Goal: Task Accomplishment & Management: Use online tool/utility

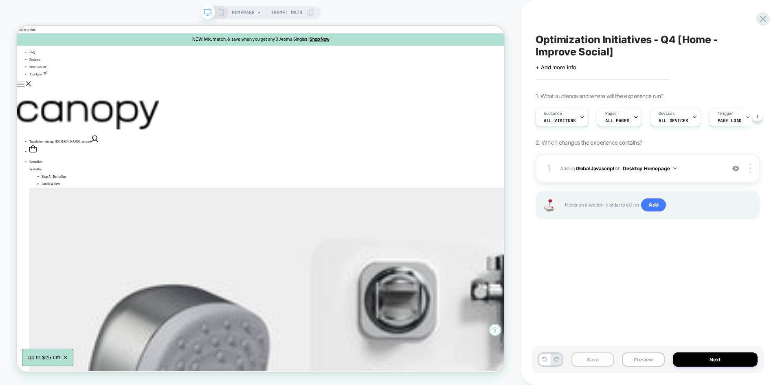
click at [598, 363] on button "Save" at bounding box center [592, 359] width 42 height 14
click at [646, 355] on button "Preview" at bounding box center [643, 359] width 42 height 14
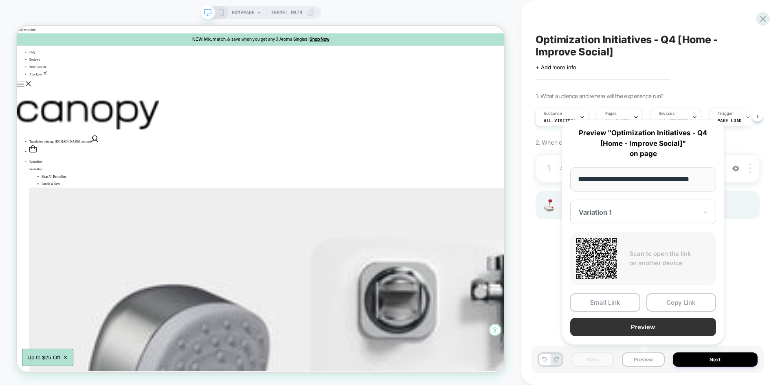
click at [627, 324] on button "Preview" at bounding box center [643, 327] width 146 height 18
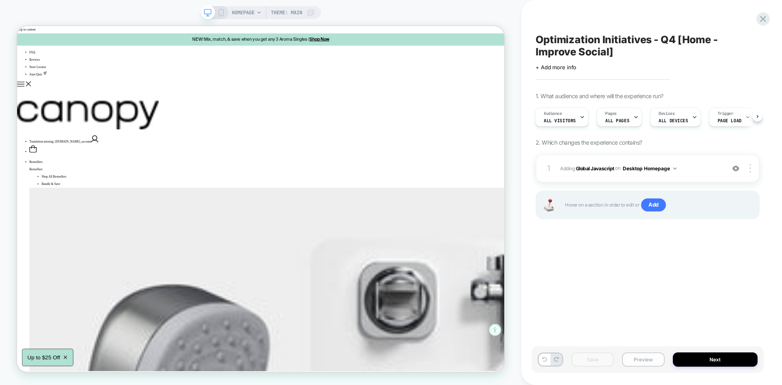
click at [644, 355] on button "Preview" at bounding box center [643, 359] width 42 height 14
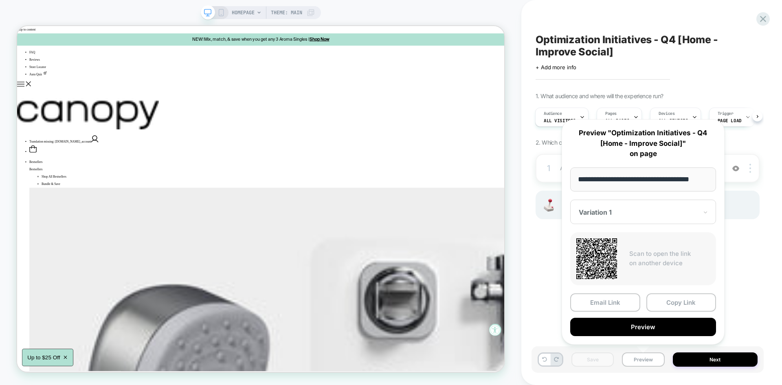
click at [742, 274] on div "Optimization Initiatives - Q4 [Home - Improve Social] Click to edit experience …" at bounding box center [647, 192] width 232 height 369
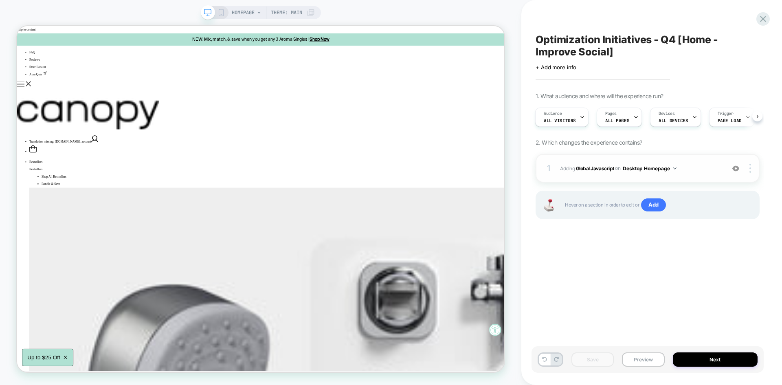
click at [692, 164] on span "Adding Global Javascript on Desktop Homepage" at bounding box center [640, 168] width 161 height 10
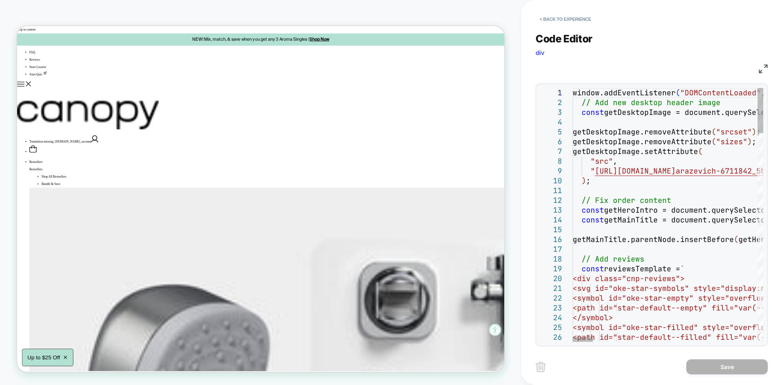
click at [760, 66] on img at bounding box center [763, 68] width 9 height 9
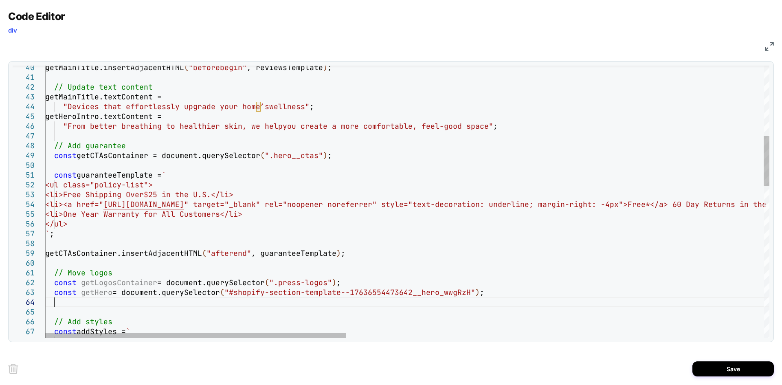
scroll to position [39, 8]
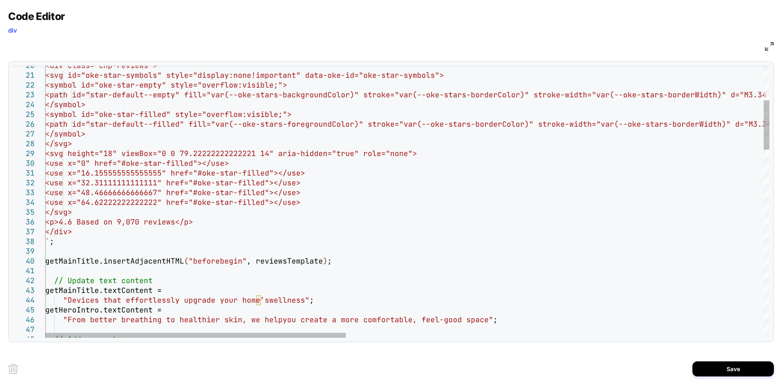
type textarea "**********"
type textarea "*"
type textarea "**********"
type textarea "**"
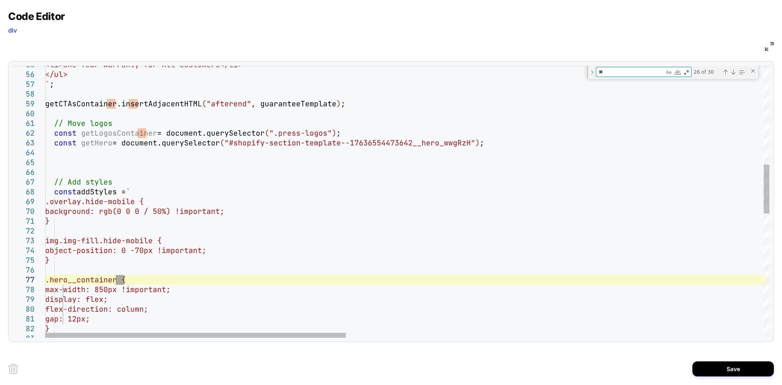
type textarea "**********"
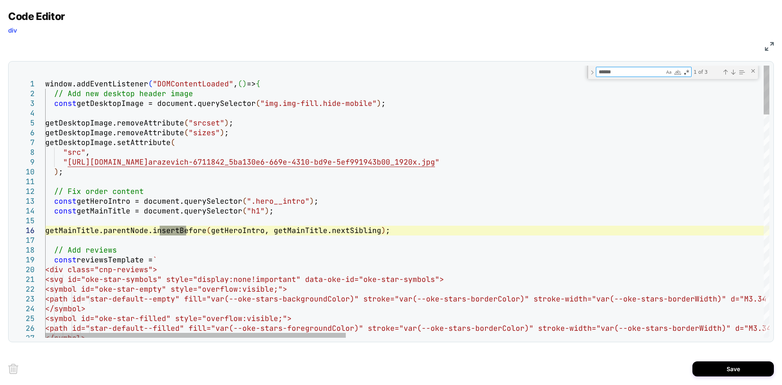
type textarea "******"
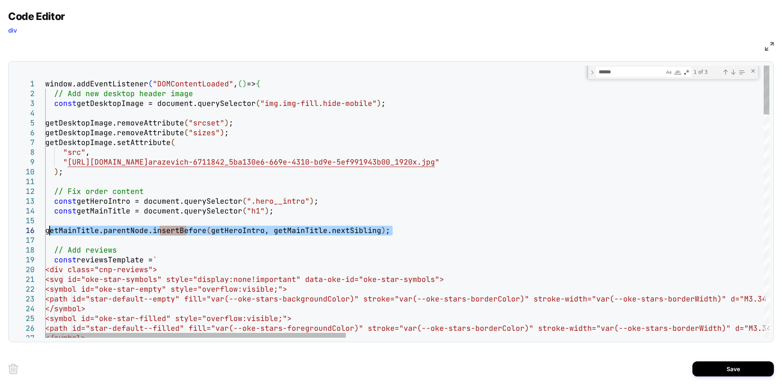
drag, startPoint x: 398, startPoint y: 231, endPoint x: 51, endPoint y: 232, distance: 347.0
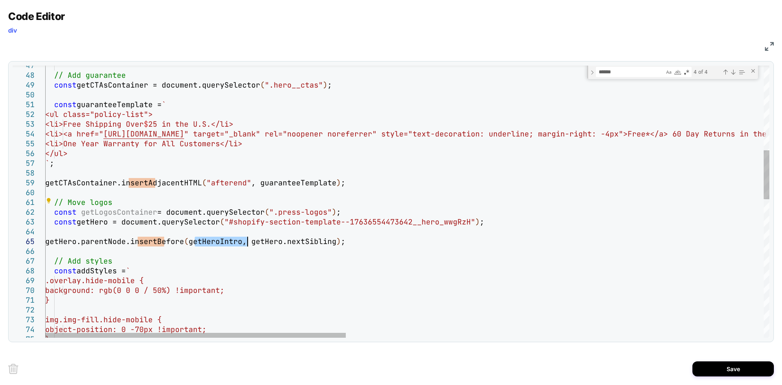
type textarea "**********"
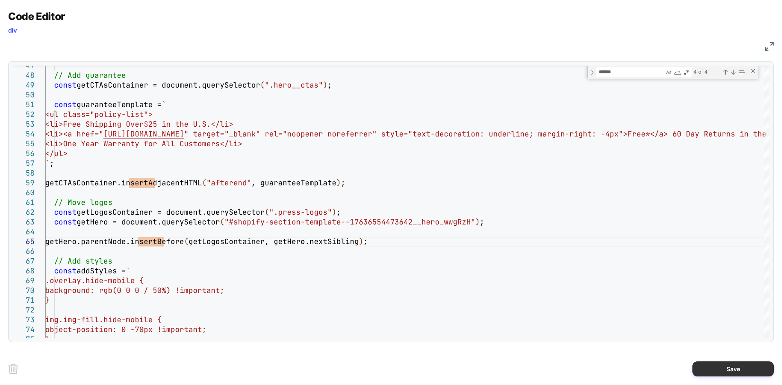
click at [709, 362] on button "Save" at bounding box center [732, 368] width 81 height 15
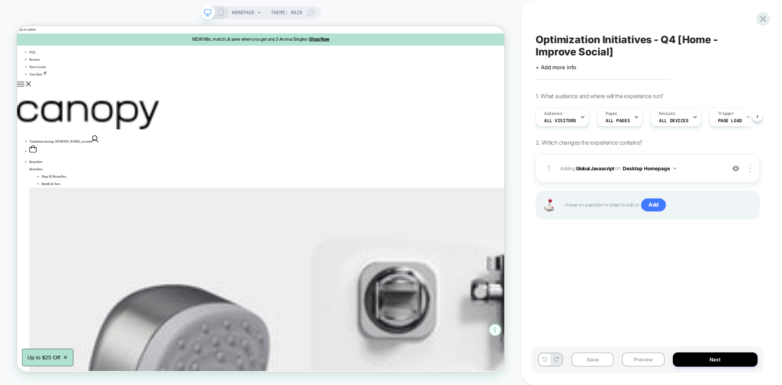
scroll to position [0, 0]
click at [610, 357] on button "Save" at bounding box center [592, 359] width 42 height 14
click at [639, 365] on button "Preview" at bounding box center [643, 359] width 42 height 14
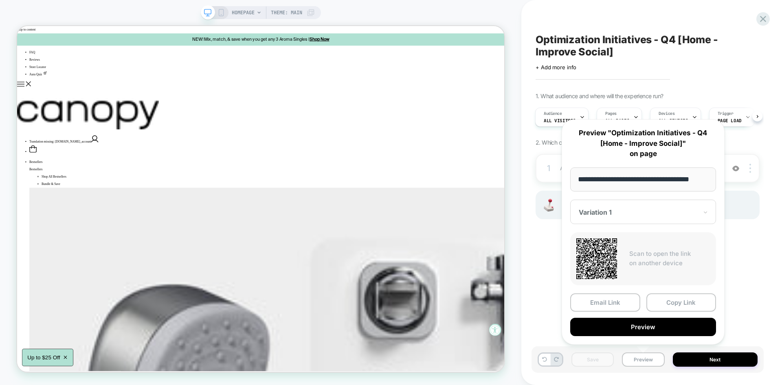
scroll to position [0, 0]
click at [621, 338] on div "**********" at bounding box center [643, 231] width 163 height 225
click at [619, 332] on button "Preview" at bounding box center [643, 327] width 146 height 18
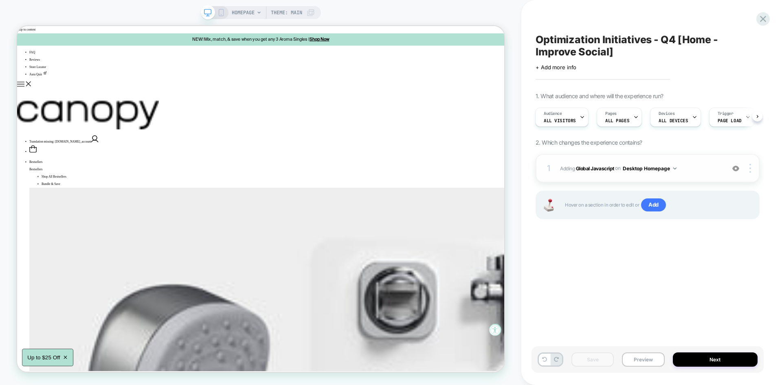
click at [697, 166] on span "Adding Global Javascript on Desktop Homepage" at bounding box center [640, 168] width 161 height 10
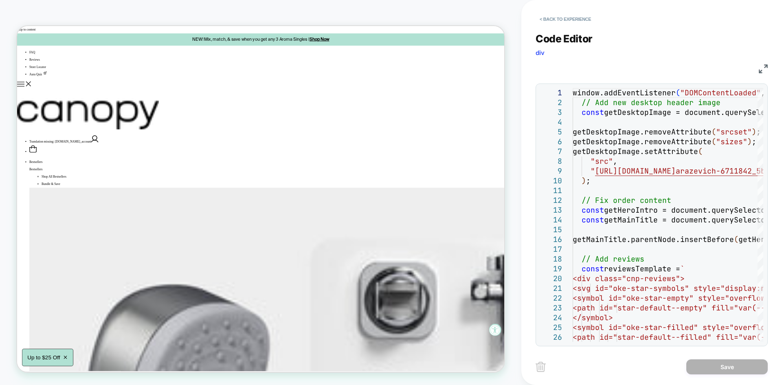
click at [759, 67] on img at bounding box center [763, 68] width 9 height 9
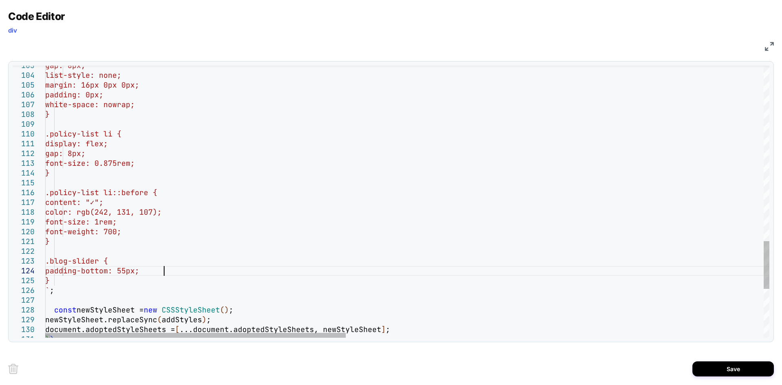
scroll to position [29, 118]
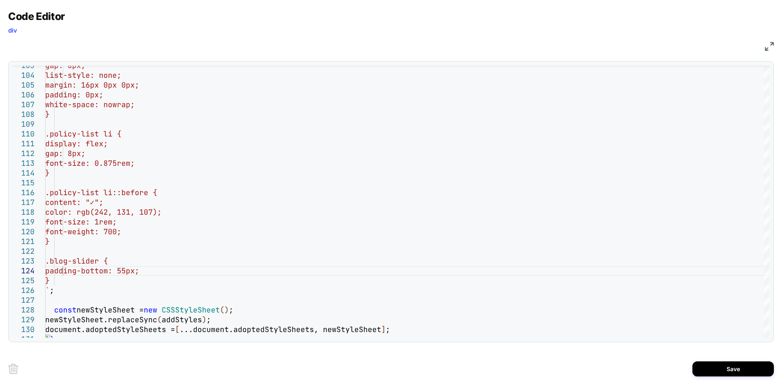
type textarea "**********"
click at [764, 383] on div "Save" at bounding box center [391, 368] width 766 height 33
click at [743, 370] on button "Save" at bounding box center [732, 368] width 81 height 15
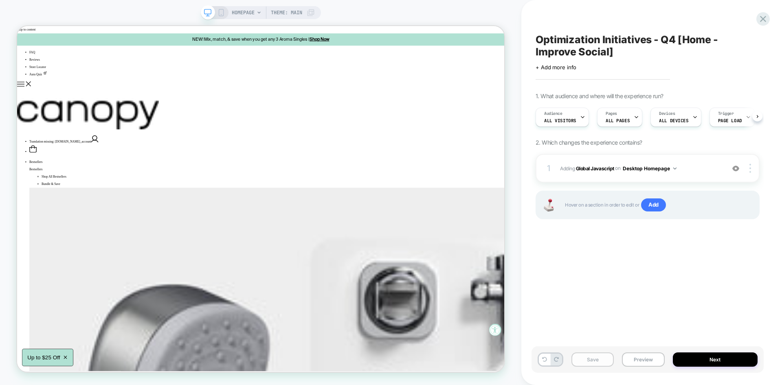
scroll to position [0, 0]
click at [596, 360] on button "Save" at bounding box center [592, 359] width 42 height 14
click at [631, 363] on button "Preview" at bounding box center [643, 359] width 42 height 14
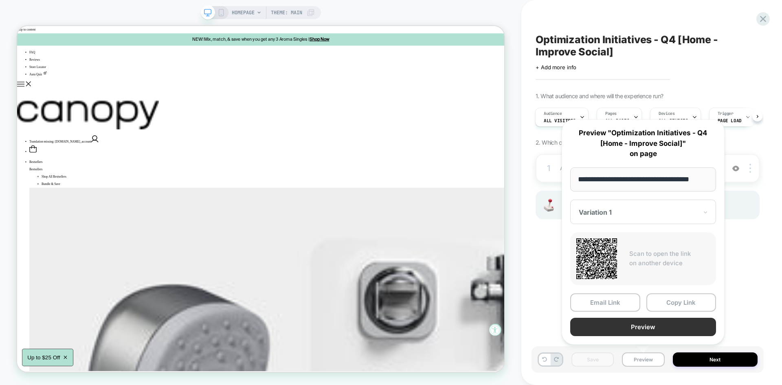
scroll to position [0, 0]
click at [612, 328] on button "Preview" at bounding box center [643, 327] width 146 height 18
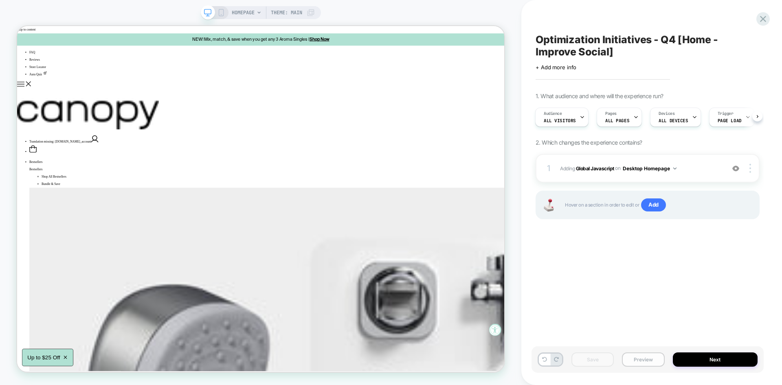
click at [644, 354] on button "Preview" at bounding box center [643, 359] width 42 height 14
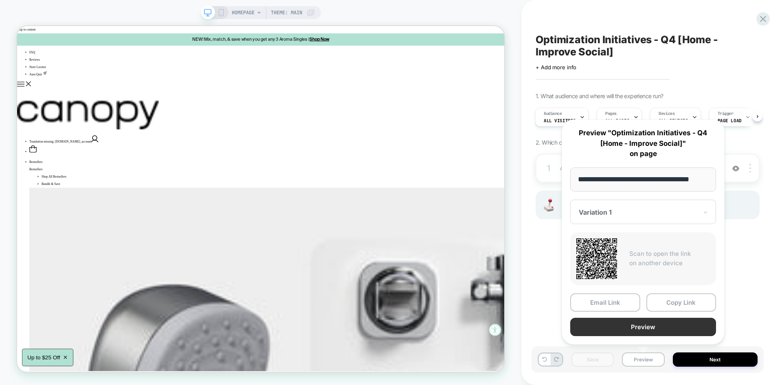
click at [630, 327] on button "Preview" at bounding box center [643, 327] width 146 height 18
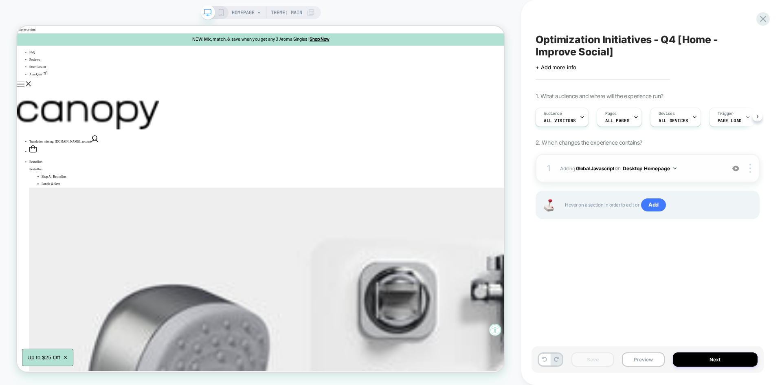
click at [690, 164] on span "Adding Global Javascript on Desktop Homepage" at bounding box center [640, 168] width 161 height 10
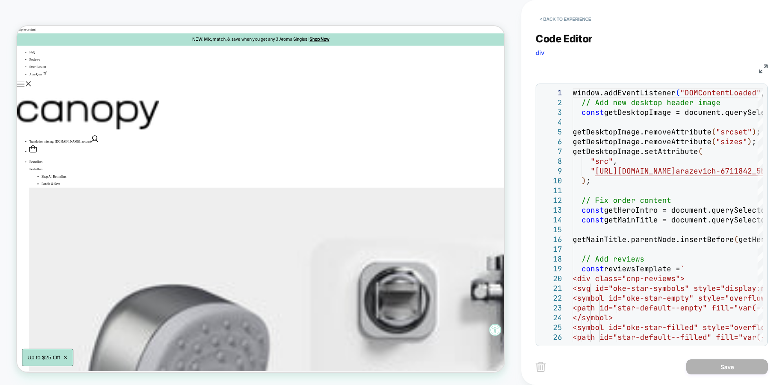
click at [760, 72] on img at bounding box center [763, 68] width 9 height 9
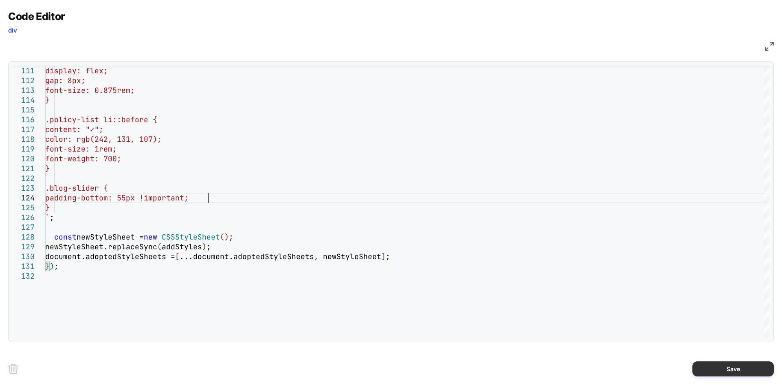
type textarea "**********"
click at [725, 365] on button "Save" at bounding box center [732, 368] width 81 height 15
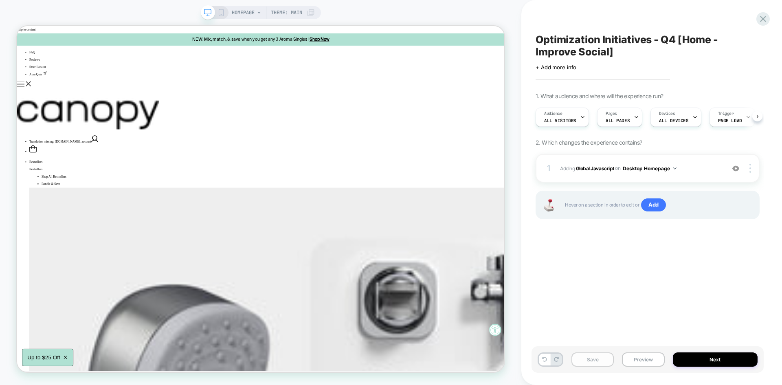
scroll to position [0, 0]
click at [599, 361] on button "Save" at bounding box center [592, 359] width 42 height 14
click at [644, 352] on div "Save Preview Next" at bounding box center [647, 359] width 232 height 26
click at [642, 355] on button "Preview" at bounding box center [643, 359] width 42 height 14
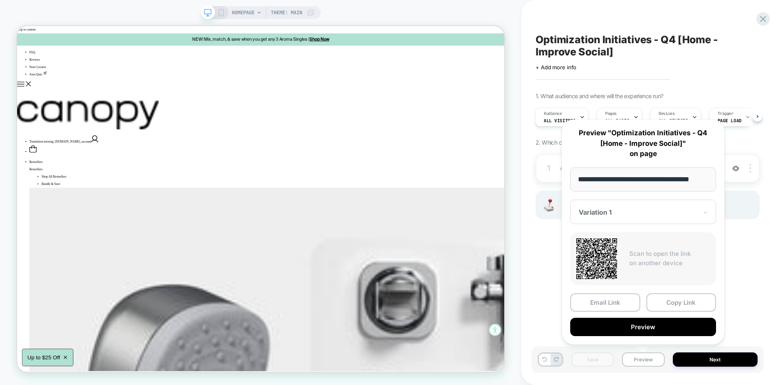
scroll to position [0, 0]
click at [626, 337] on div "**********" at bounding box center [643, 231] width 163 height 225
click at [615, 331] on button "Preview" at bounding box center [643, 327] width 146 height 18
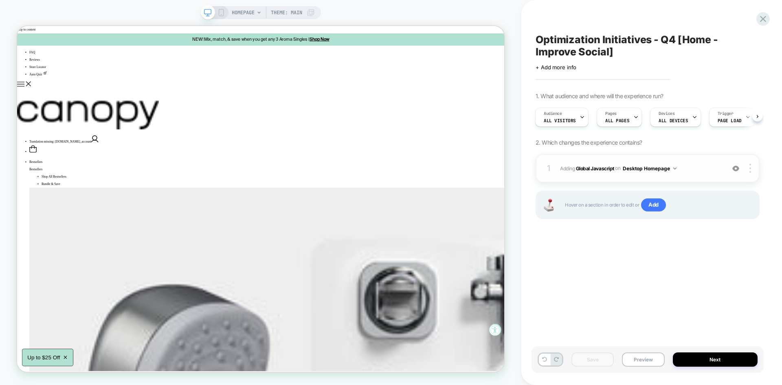
click at [704, 162] on div "1 Adding Global Javascript on Desktop Homepage Add Before Add After Copy to Mob…" at bounding box center [648, 168] width 224 height 29
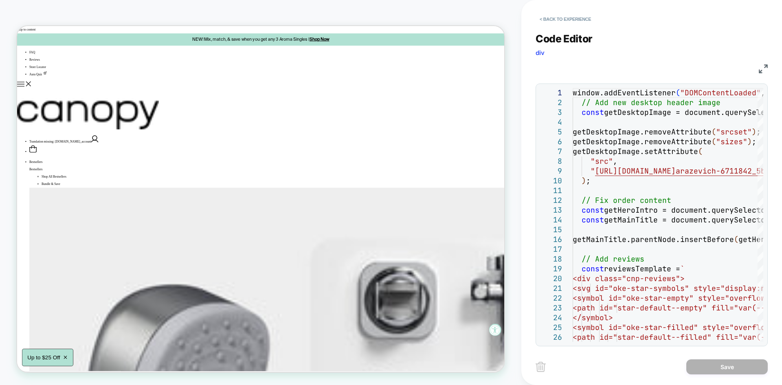
click at [761, 71] on img at bounding box center [763, 68] width 9 height 9
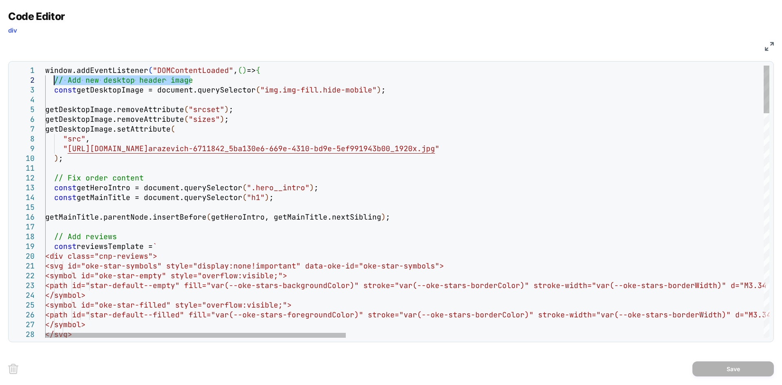
drag, startPoint x: 189, startPoint y: 81, endPoint x: 54, endPoint y: 83, distance: 134.8
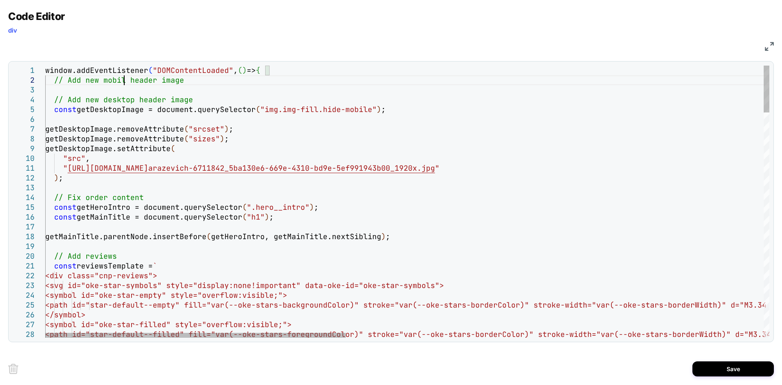
scroll to position [19, 83]
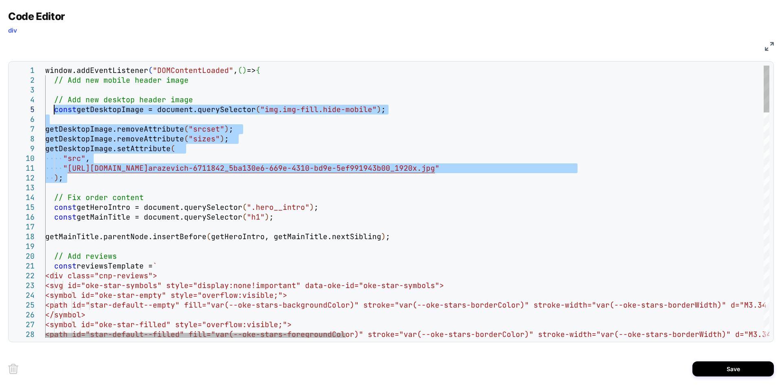
drag, startPoint x: 68, startPoint y: 183, endPoint x: 53, endPoint y: 110, distance: 74.9
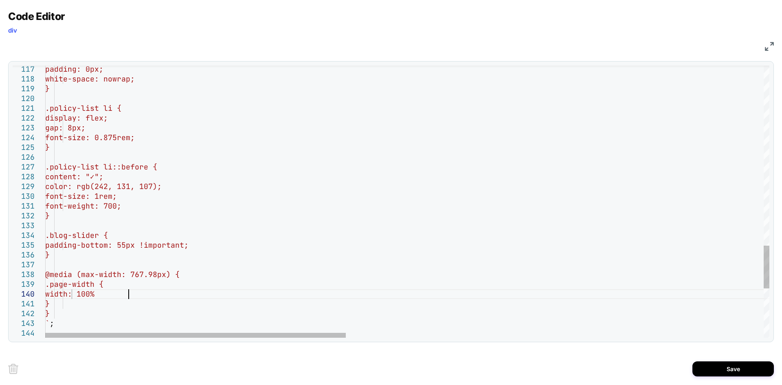
scroll to position [88, 88]
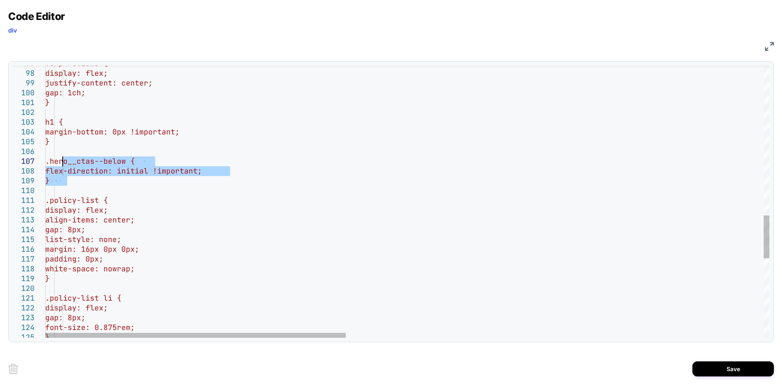
drag, startPoint x: 75, startPoint y: 182, endPoint x: 64, endPoint y: 161, distance: 23.0
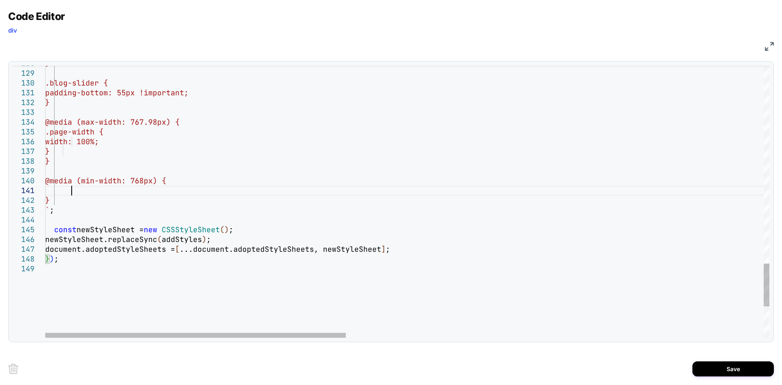
scroll to position [9, 26]
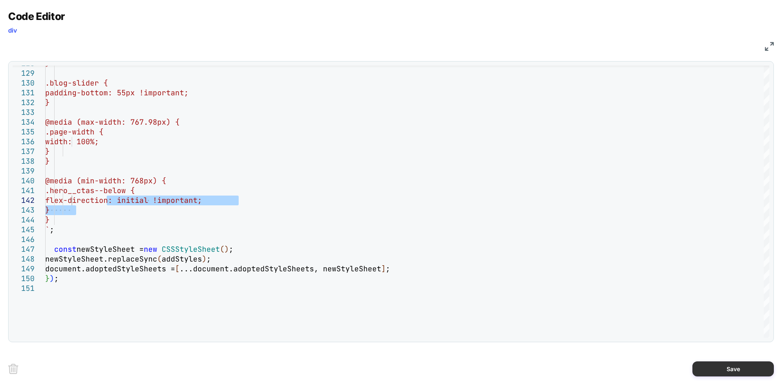
type textarea "**********"
click at [733, 370] on button "Save" at bounding box center [732, 368] width 81 height 15
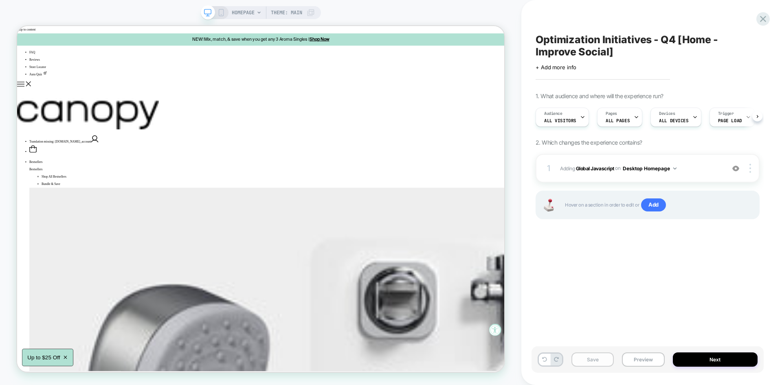
scroll to position [0, 0]
click at [604, 358] on button "Save" at bounding box center [592, 359] width 42 height 14
click at [648, 364] on button "Preview" at bounding box center [643, 359] width 42 height 14
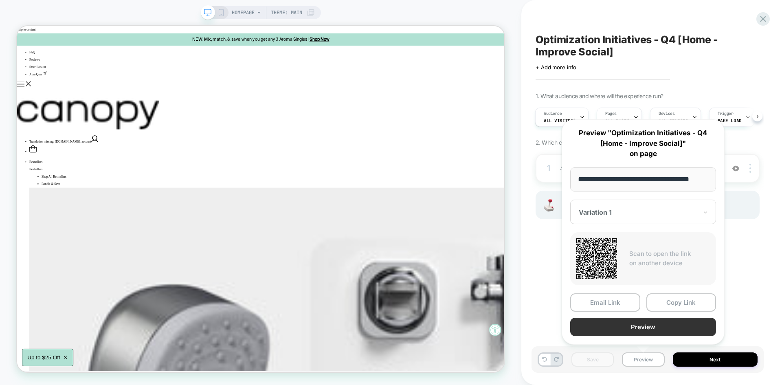
scroll to position [0, 0]
click at [632, 330] on button "Preview" at bounding box center [643, 327] width 146 height 18
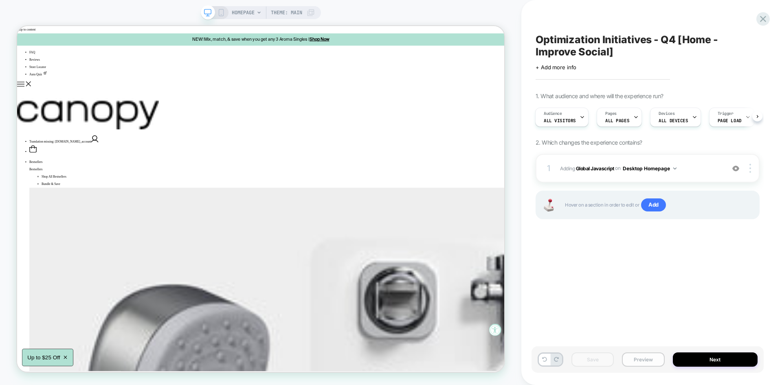
click at [646, 358] on button "Preview" at bounding box center [643, 359] width 42 height 14
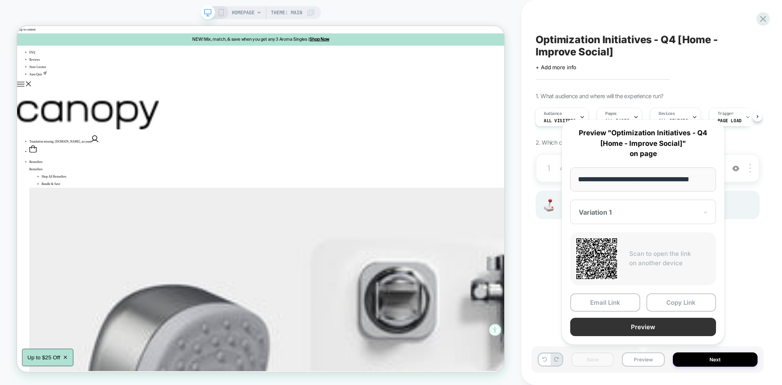
click at [631, 330] on button "Preview" at bounding box center [643, 327] width 146 height 18
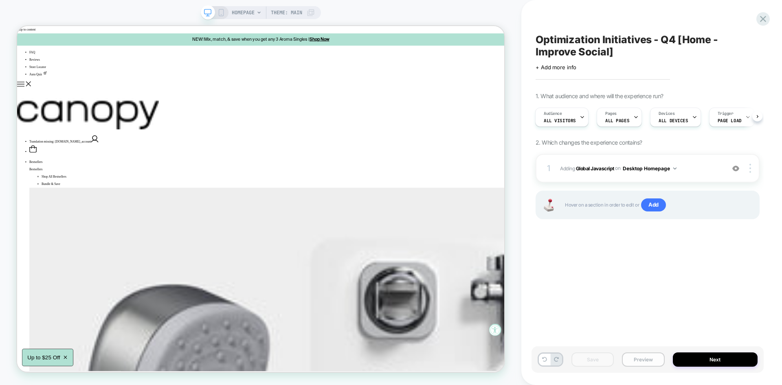
click at [640, 358] on button "Preview" at bounding box center [643, 359] width 42 height 14
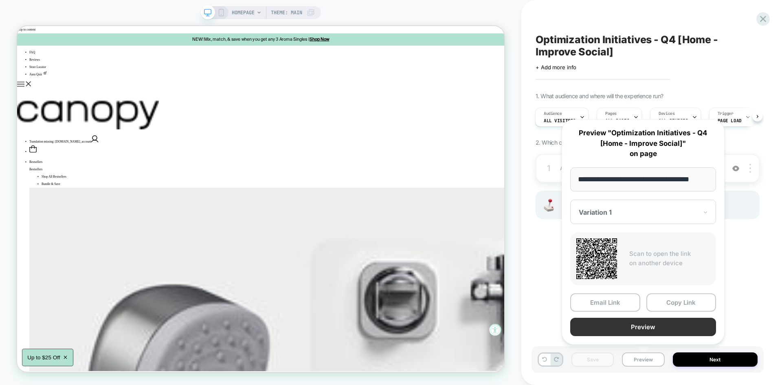
click at [614, 320] on button "Preview" at bounding box center [643, 327] width 146 height 18
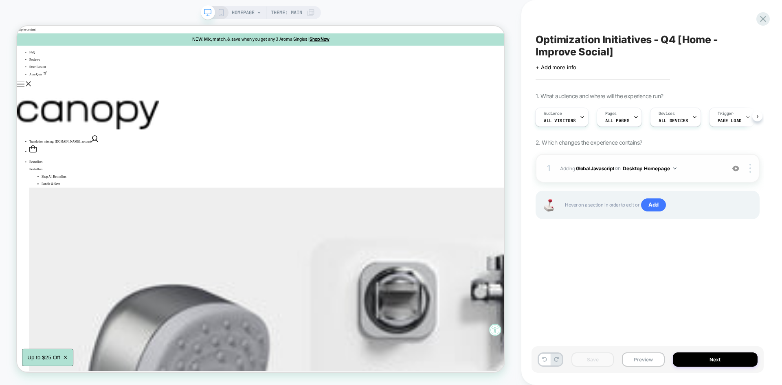
click at [689, 173] on span "Adding Global Javascript on Desktop Homepage" at bounding box center [640, 168] width 161 height 10
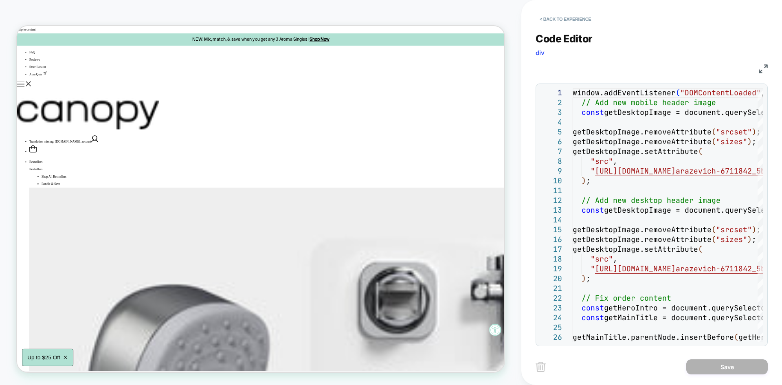
click at [762, 71] on img at bounding box center [763, 68] width 9 height 9
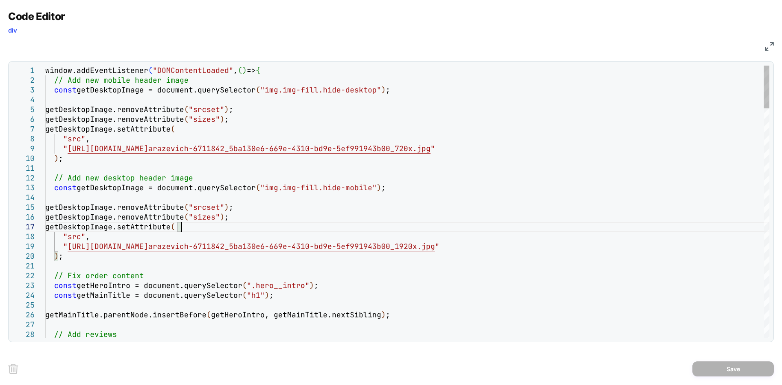
type textarea "**********"
click at [738, 367] on button "Save" at bounding box center [732, 368] width 81 height 15
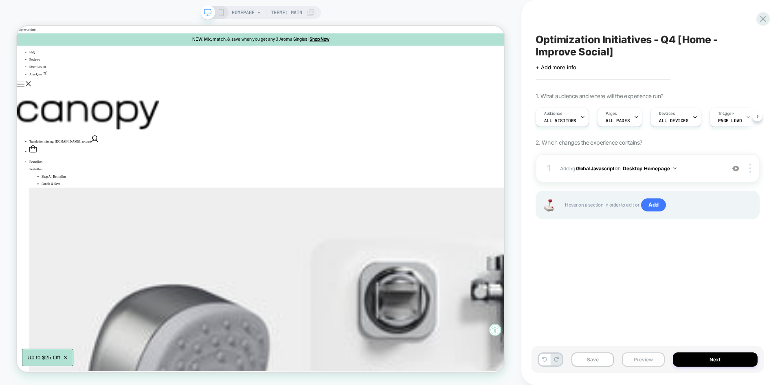
scroll to position [0, 0]
click at [599, 361] on button "Save" at bounding box center [592, 359] width 42 height 14
click at [634, 361] on button "Preview" at bounding box center [643, 359] width 42 height 14
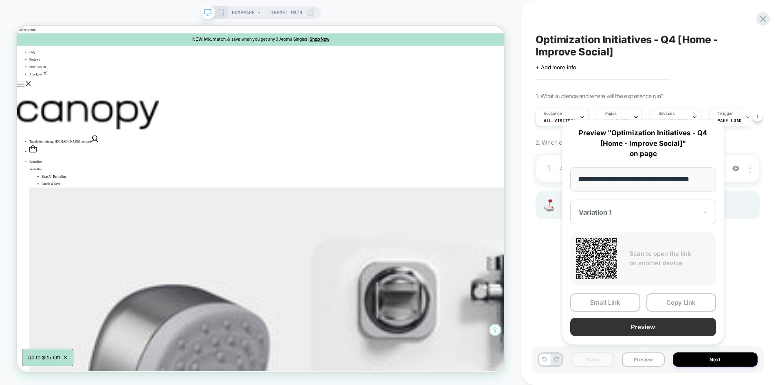
scroll to position [0, 0]
click at [618, 332] on button "Preview" at bounding box center [643, 327] width 146 height 18
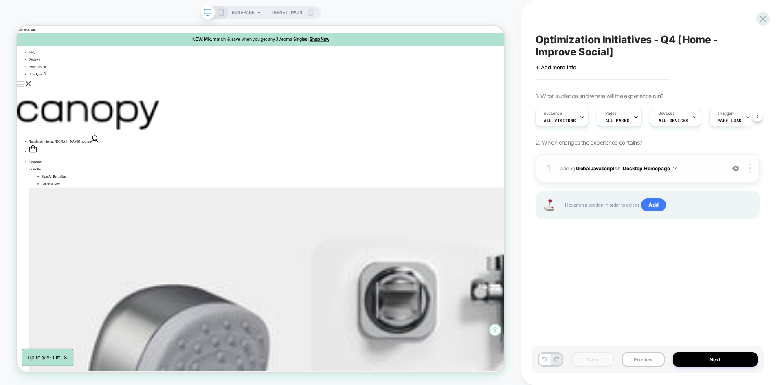
click at [689, 167] on span "Adding Global Javascript on Desktop Homepage" at bounding box center [640, 168] width 161 height 10
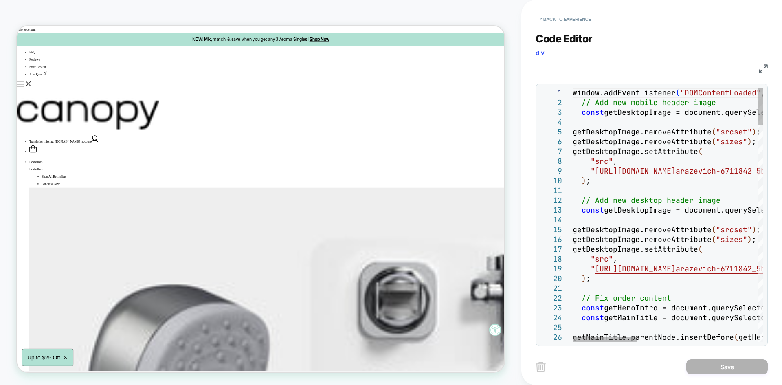
click at [766, 63] on div "JS" at bounding box center [652, 68] width 232 height 14
click at [765, 65] on img at bounding box center [763, 68] width 9 height 9
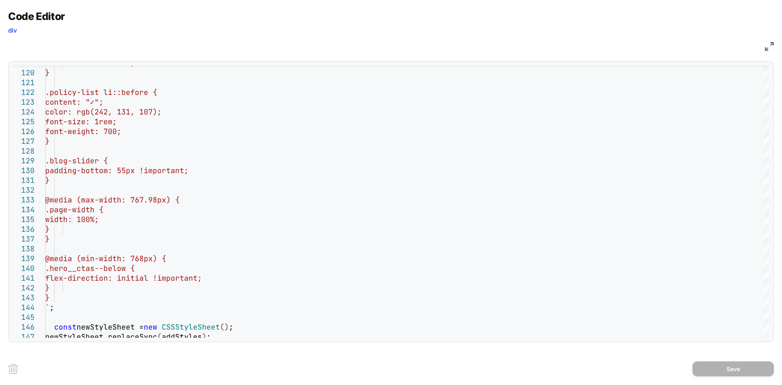
click at [773, 47] on img at bounding box center [769, 46] width 9 height 9
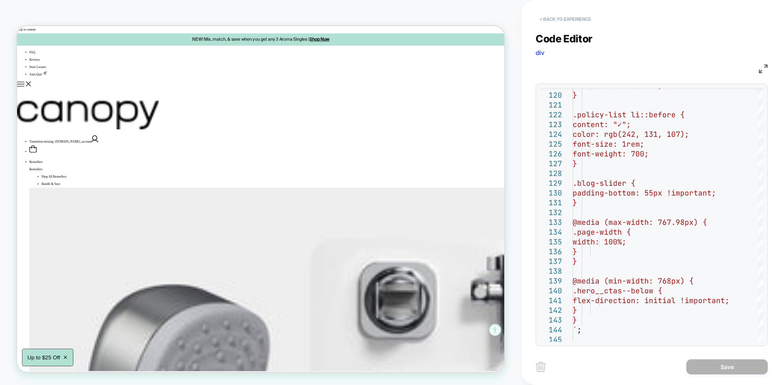
click at [569, 20] on button "< Back to experience" at bounding box center [565, 19] width 59 height 13
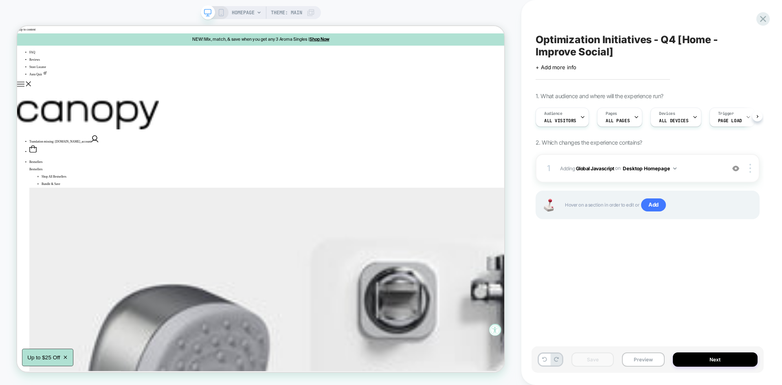
scroll to position [0, 0]
click at [641, 360] on button "Preview" at bounding box center [643, 359] width 42 height 14
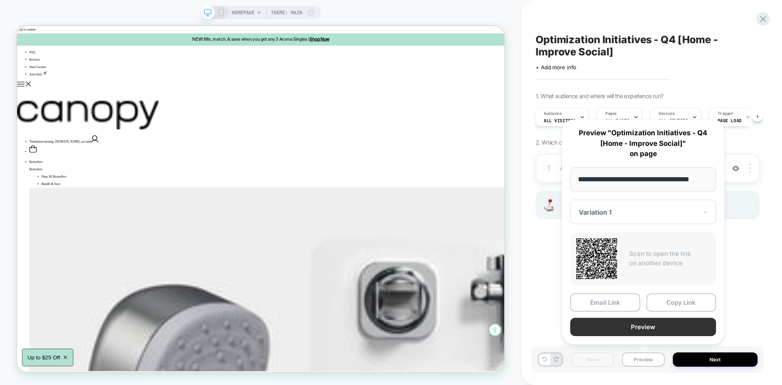
scroll to position [0, 0]
click at [636, 330] on button "Preview" at bounding box center [643, 327] width 146 height 18
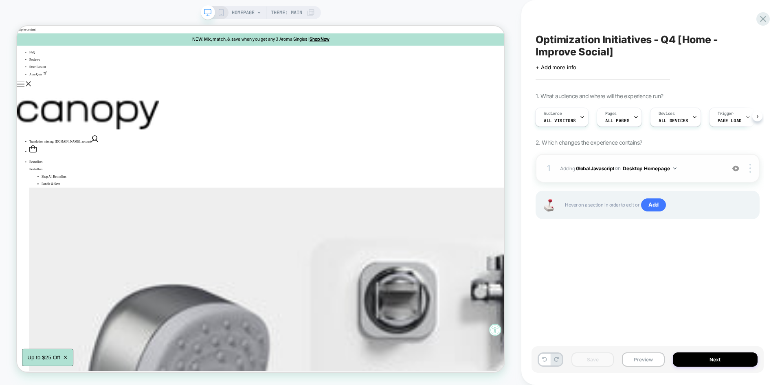
click at [699, 169] on span "Adding Global Javascript on Desktop Homepage" at bounding box center [640, 168] width 161 height 10
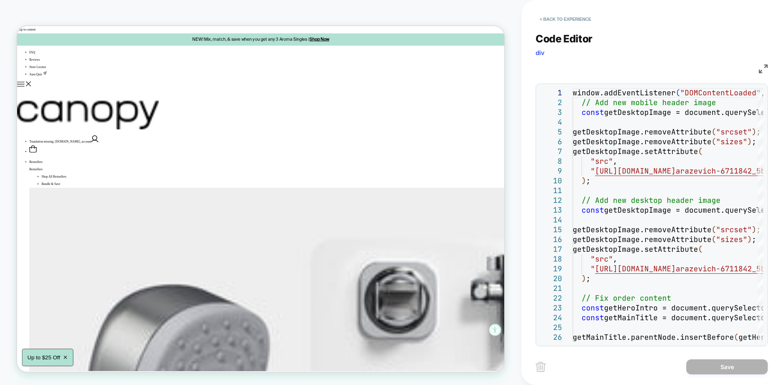
click at [758, 72] on div "JS" at bounding box center [652, 68] width 232 height 14
click at [759, 70] on img at bounding box center [763, 68] width 9 height 9
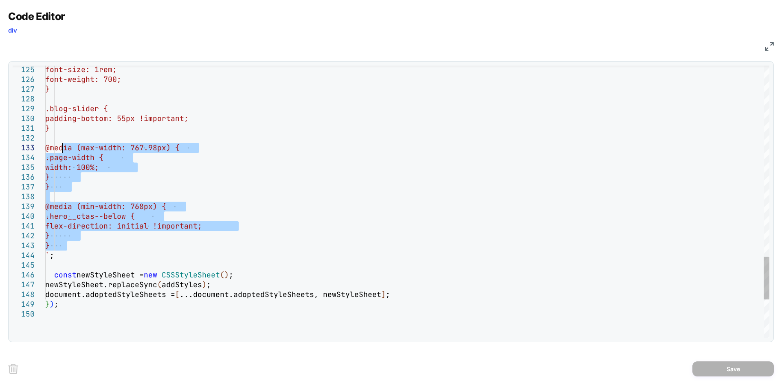
drag, startPoint x: 68, startPoint y: 244, endPoint x: 63, endPoint y: 145, distance: 99.1
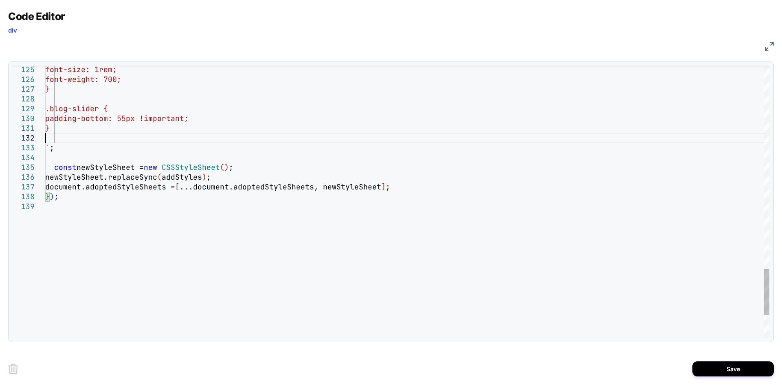
type textarea "**********"
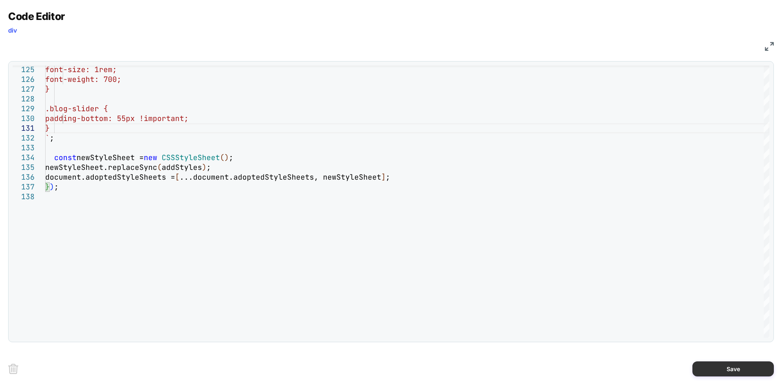
click at [736, 373] on button "Save" at bounding box center [732, 368] width 81 height 15
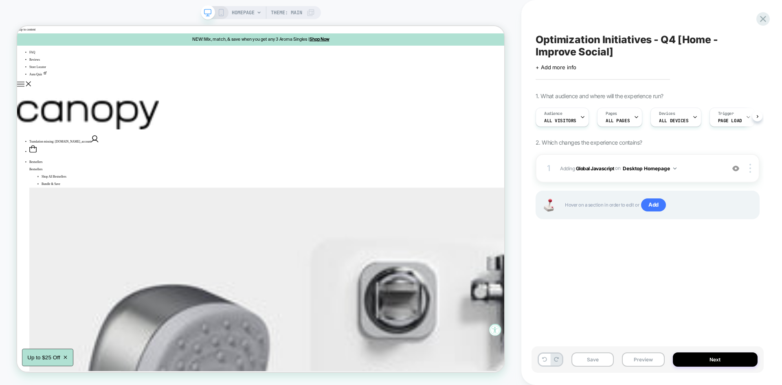
scroll to position [0, 0]
click at [586, 353] on button "Save" at bounding box center [592, 359] width 42 height 14
click at [654, 350] on div "Save Preview Next" at bounding box center [647, 359] width 232 height 26
click at [638, 358] on button "Preview" at bounding box center [643, 359] width 42 height 14
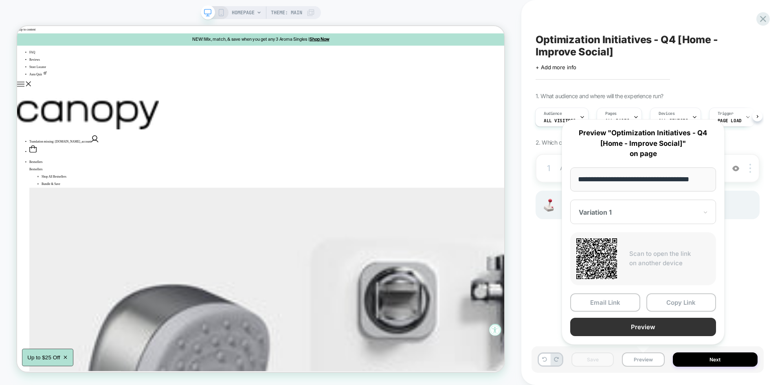
scroll to position [0, 0]
click at [634, 329] on button "Preview" at bounding box center [643, 327] width 146 height 18
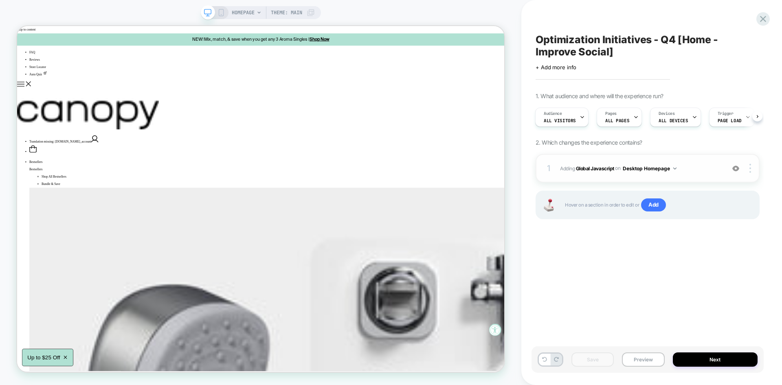
click at [684, 173] on span "Adding Global Javascript on Desktop Homepage" at bounding box center [640, 168] width 161 height 10
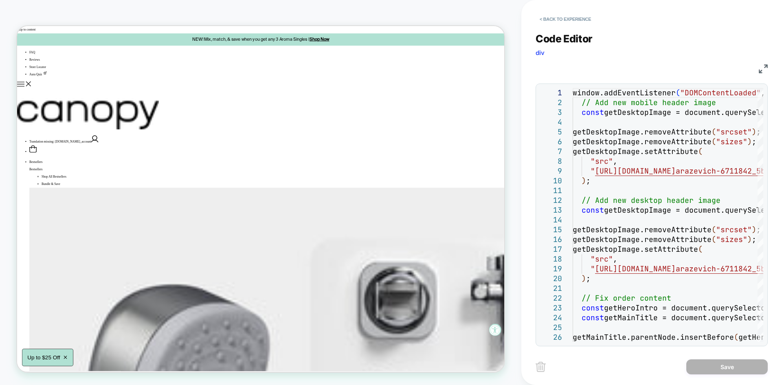
click at [764, 70] on img at bounding box center [763, 68] width 9 height 9
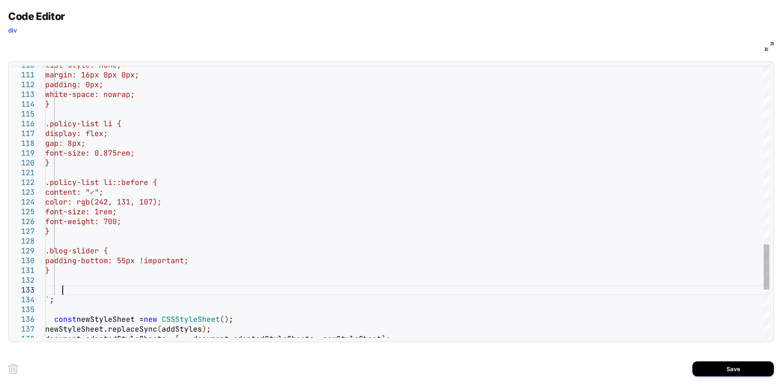
scroll to position [20, 17]
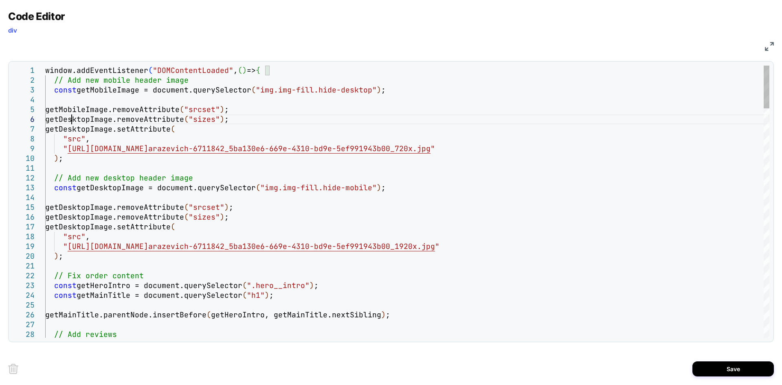
type textarea "**********"
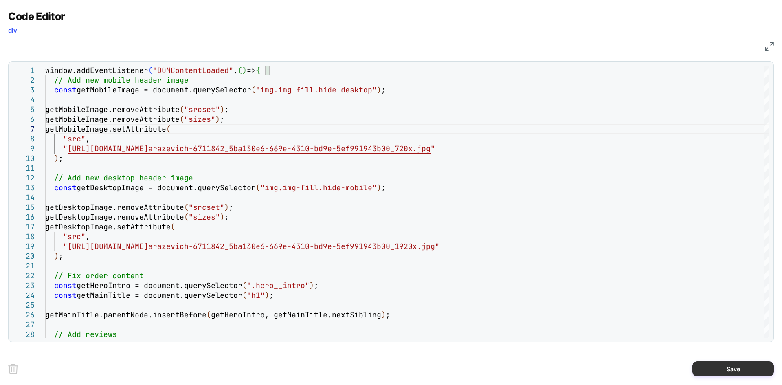
click at [714, 364] on button "Save" at bounding box center [732, 368] width 81 height 15
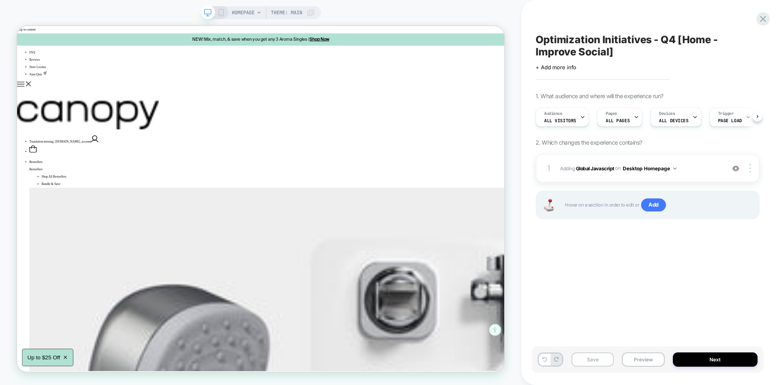
scroll to position [0, 0]
click at [602, 358] on button "Save" at bounding box center [592, 359] width 42 height 14
click at [638, 363] on button "Preview" at bounding box center [643, 359] width 42 height 14
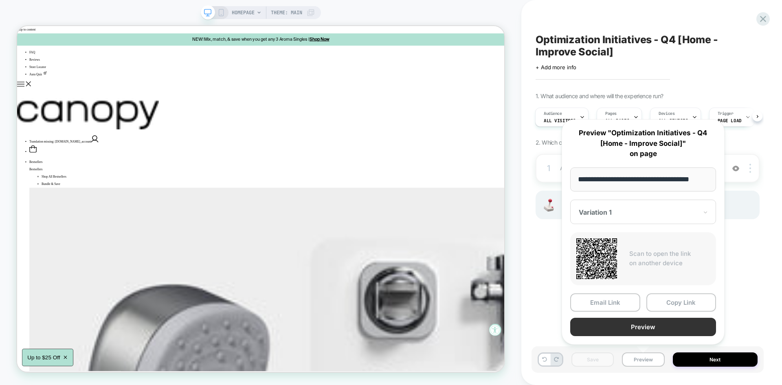
scroll to position [0, 0]
click at [638, 325] on button "Preview" at bounding box center [643, 327] width 146 height 18
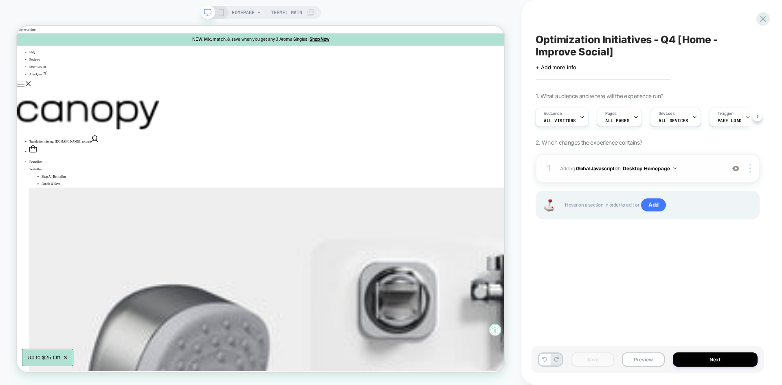
click at [692, 175] on div "1 Adding Global Javascript on Desktop Homepage Add Before Add After Copy to Mob…" at bounding box center [648, 168] width 224 height 29
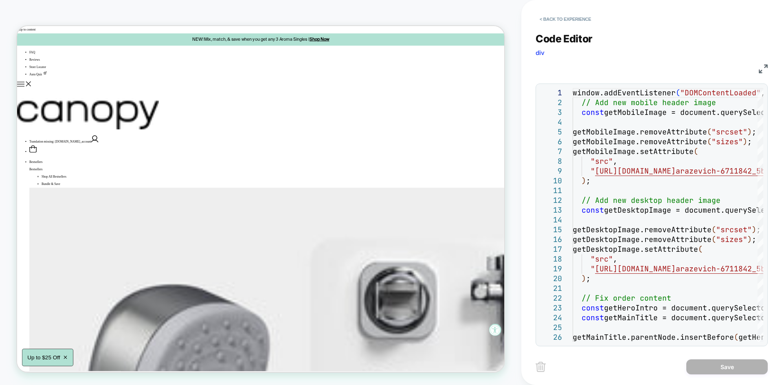
click at [761, 68] on img at bounding box center [763, 68] width 9 height 9
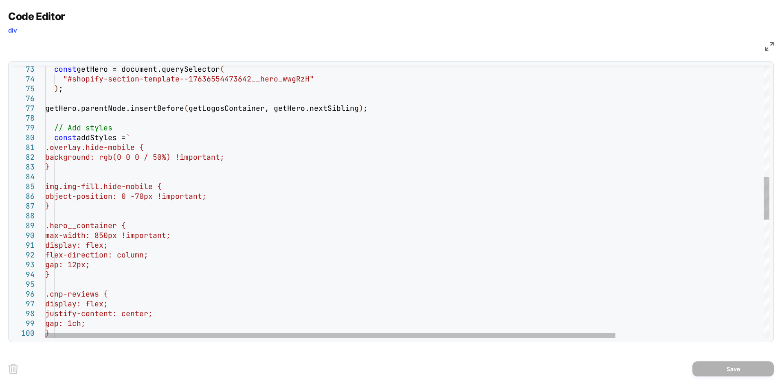
click at [152, 143] on div "object-position: 0 -70px !important; } .hero__container { max-width: 850px !imp…" at bounding box center [501, 225] width 912 height 1728
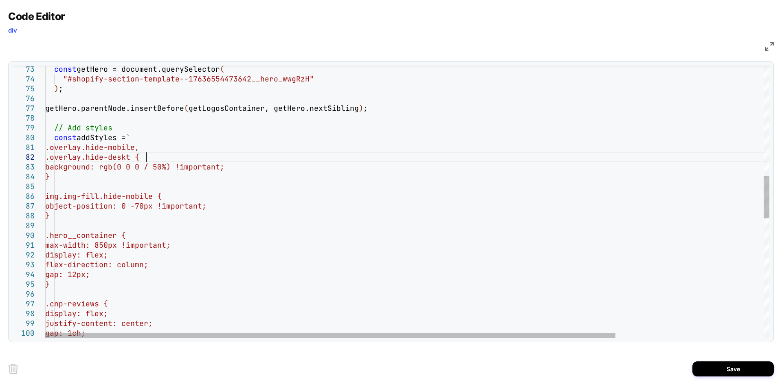
scroll to position [10, 110]
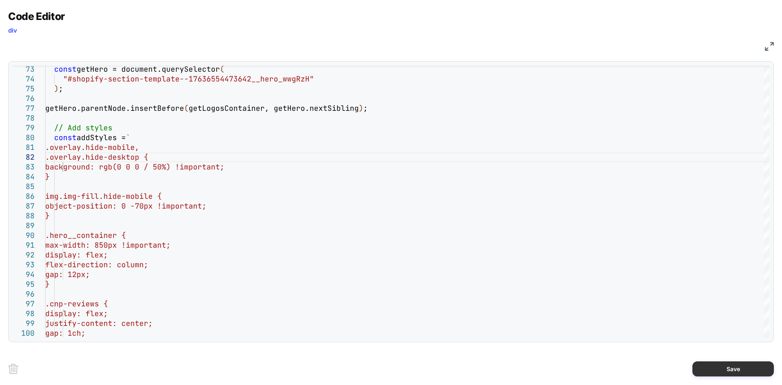
type textarea "**********"
click at [735, 363] on button "Save" at bounding box center [732, 368] width 81 height 15
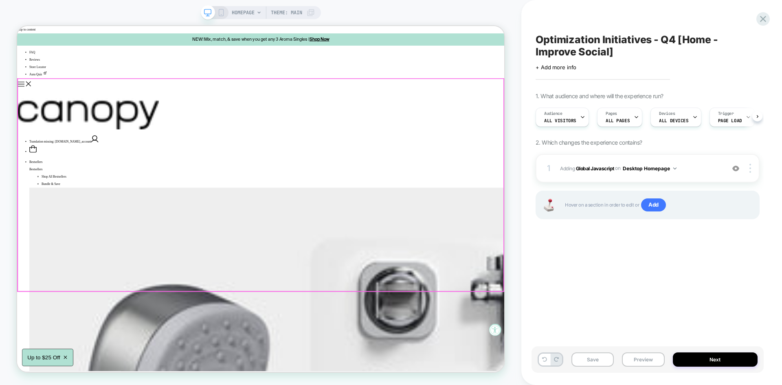
scroll to position [0, 0]
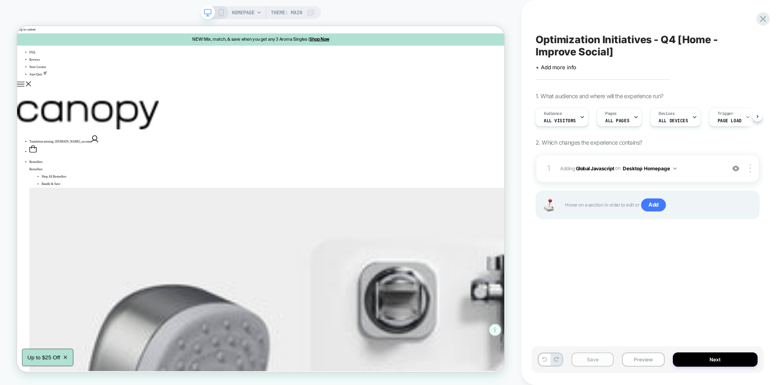
click at [591, 358] on button "Save" at bounding box center [592, 359] width 42 height 14
click at [641, 362] on button "Preview" at bounding box center [643, 359] width 42 height 14
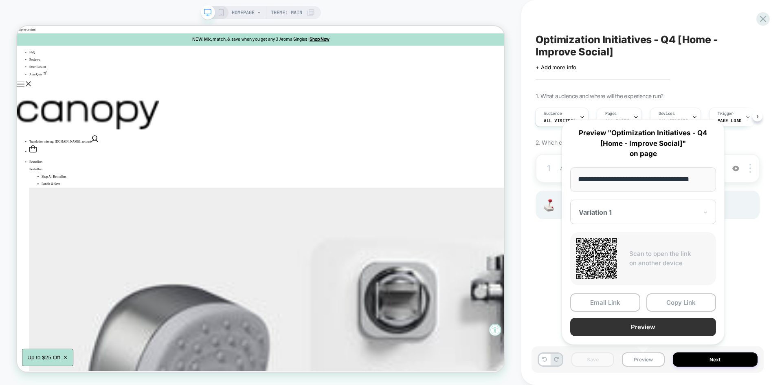
scroll to position [0, 0]
click at [621, 334] on button "Preview" at bounding box center [643, 327] width 146 height 18
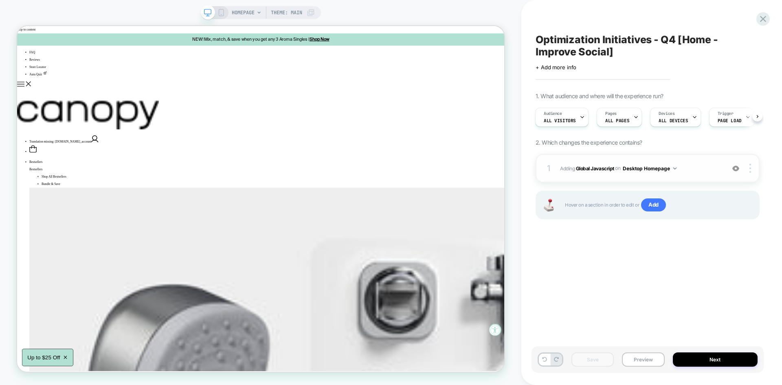
click at [685, 166] on span "Adding Global Javascript on Desktop Homepage" at bounding box center [640, 168] width 161 height 10
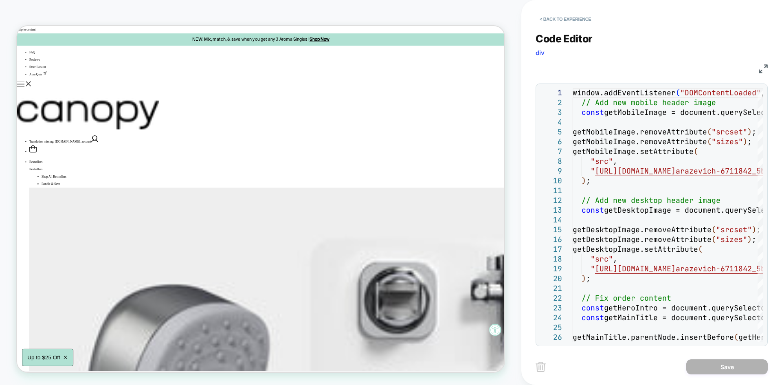
click at [765, 66] on img at bounding box center [763, 68] width 9 height 9
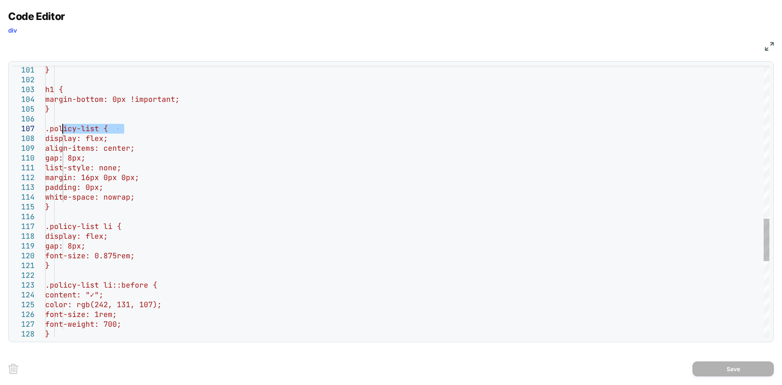
drag, startPoint x: 132, startPoint y: 129, endPoint x: 63, endPoint y: 126, distance: 68.9
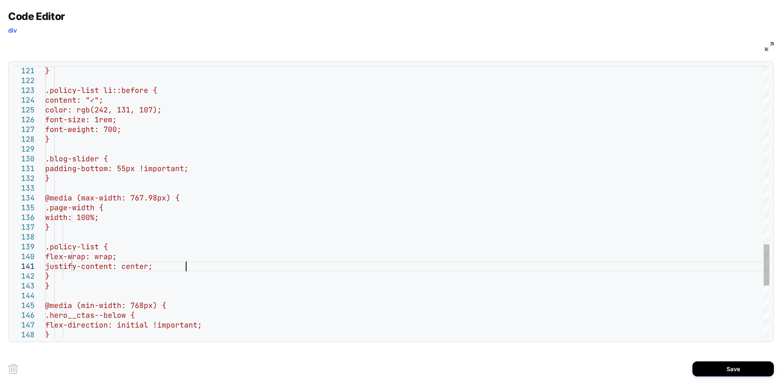
scroll to position [9, 140]
type textarea "**********"
click at [754, 373] on button "Save" at bounding box center [732, 368] width 81 height 15
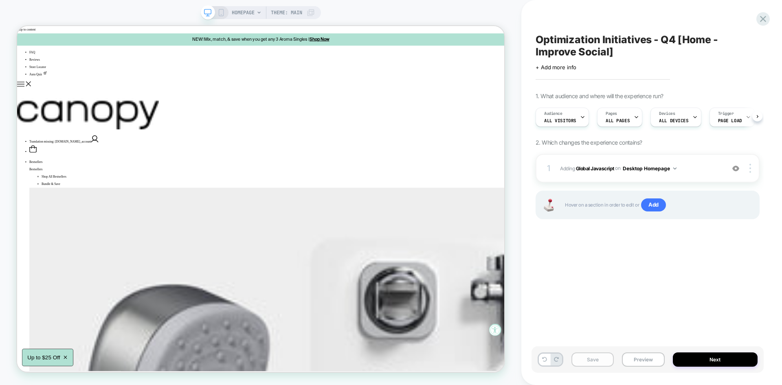
scroll to position [0, 0]
click at [600, 357] on button "Save" at bounding box center [592, 359] width 42 height 14
click at [635, 357] on button "Preview" at bounding box center [643, 359] width 42 height 14
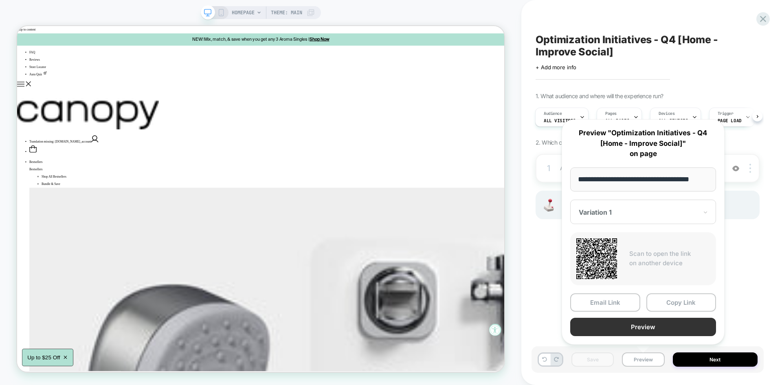
scroll to position [0, 0]
click at [620, 331] on button "Preview" at bounding box center [643, 327] width 146 height 18
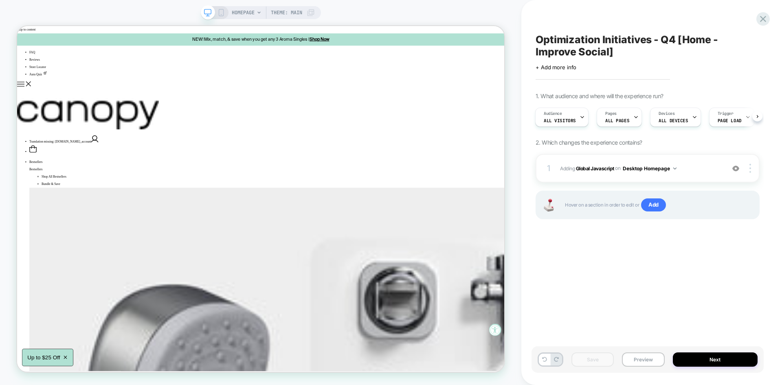
click at [629, 37] on span "Optimization Initiatives - Q4 [Home - Improve Social]" at bounding box center [648, 45] width 224 height 24
click at [739, 45] on icon at bounding box center [742, 46] width 10 height 10
click at [765, 18] on icon at bounding box center [763, 18] width 11 height 11
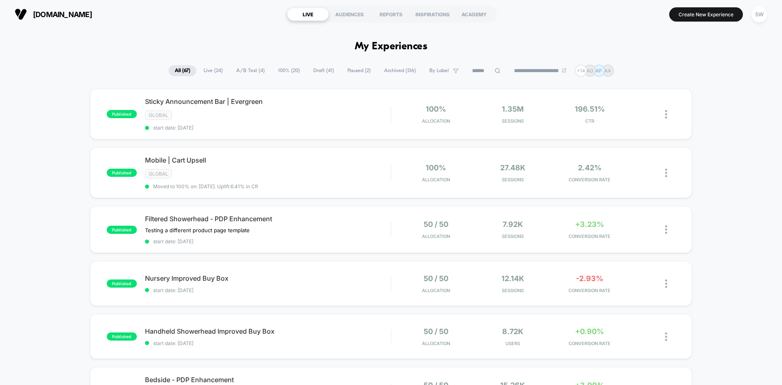
click at [324, 70] on span "Draft ( 41 )" at bounding box center [323, 70] width 33 height 11
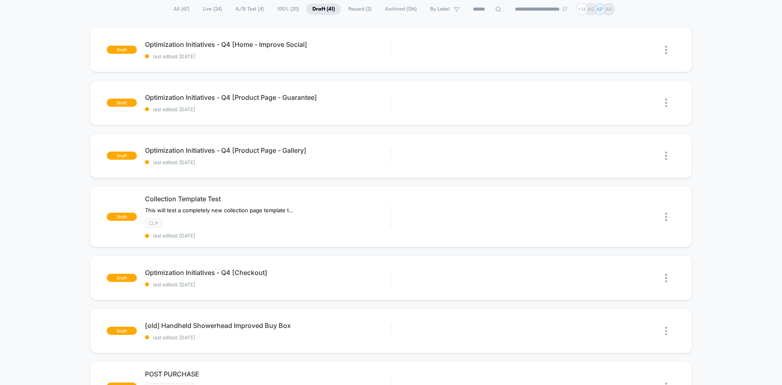
scroll to position [62, 0]
click at [318, 296] on div "draft Optimization Initiatives - Q4 [Checkout] last edited: [DATE] Edit Duplica…" at bounding box center [391, 277] width 602 height 45
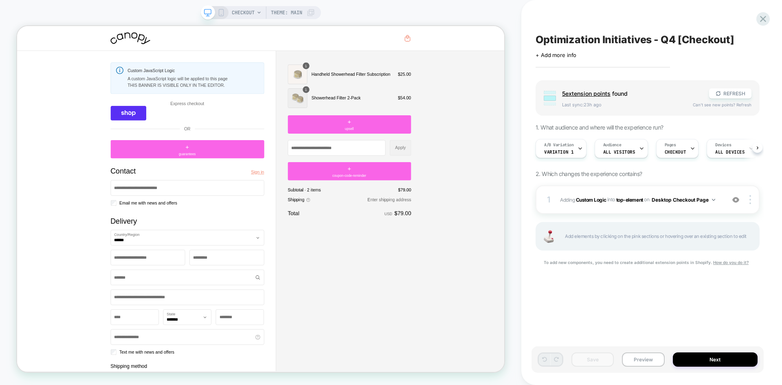
scroll to position [0, 0]
click at [748, 200] on div at bounding box center [751, 199] width 15 height 9
click at [690, 230] on div "Delete" at bounding box center [701, 233] width 72 height 22
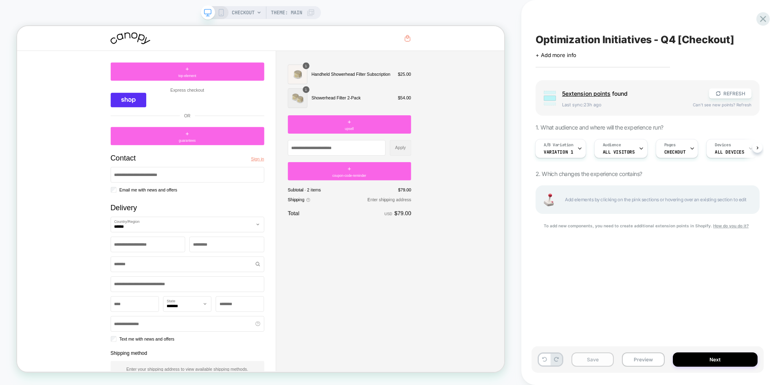
click at [595, 357] on button "Save" at bounding box center [592, 359] width 42 height 14
click at [761, 21] on icon at bounding box center [763, 19] width 6 height 6
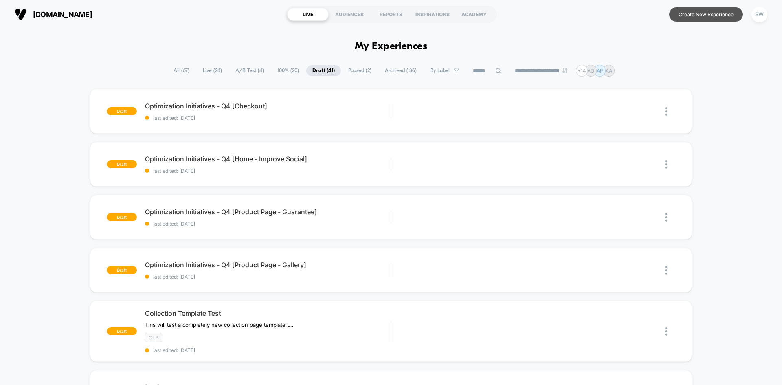
click at [701, 12] on button "Create New Experience" at bounding box center [706, 14] width 74 height 14
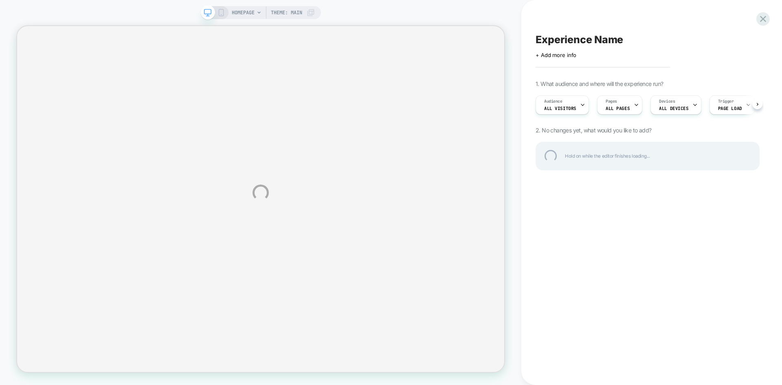
click at [574, 57] on div "HOMEPAGE Theme: MAIN Experience Name Click to edit experience details + Add mor…" at bounding box center [391, 192] width 782 height 385
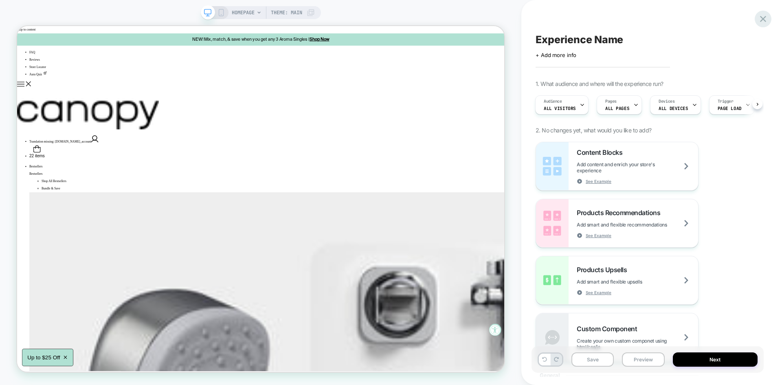
click at [762, 20] on icon at bounding box center [763, 19] width 6 height 6
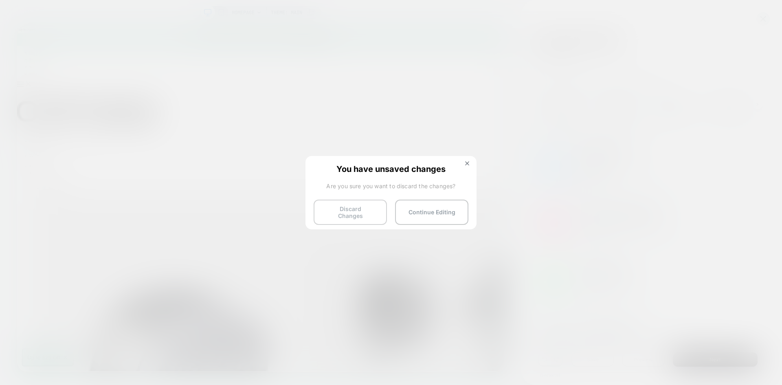
click at [351, 203] on button "Discard Changes" at bounding box center [350, 212] width 73 height 25
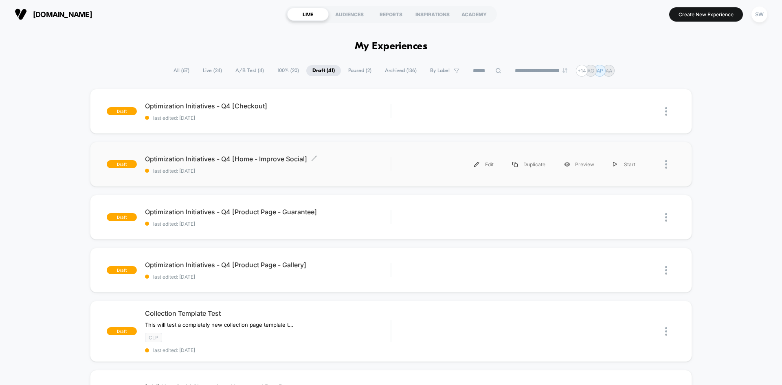
click at [360, 163] on div "Optimization Initiatives - Q4 [Home - Improve Social] Click to edit experience …" at bounding box center [268, 164] width 246 height 19
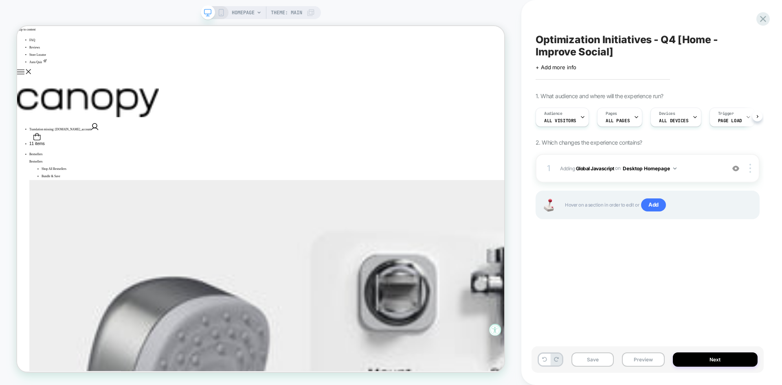
scroll to position [0, 0]
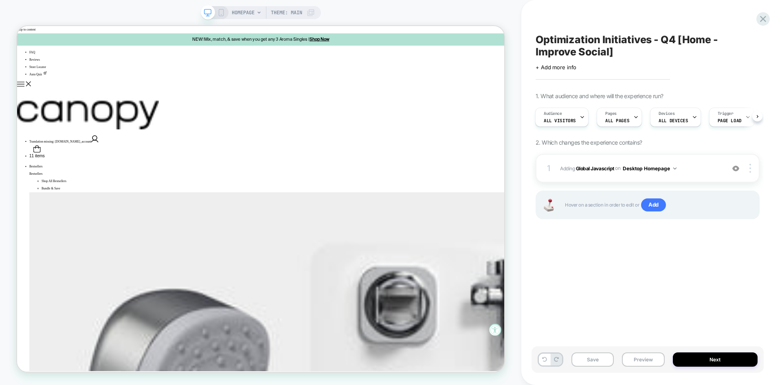
click at [591, 45] on span "Optimization Initiatives - Q4 [Home - Improve Social]" at bounding box center [648, 45] width 224 height 24
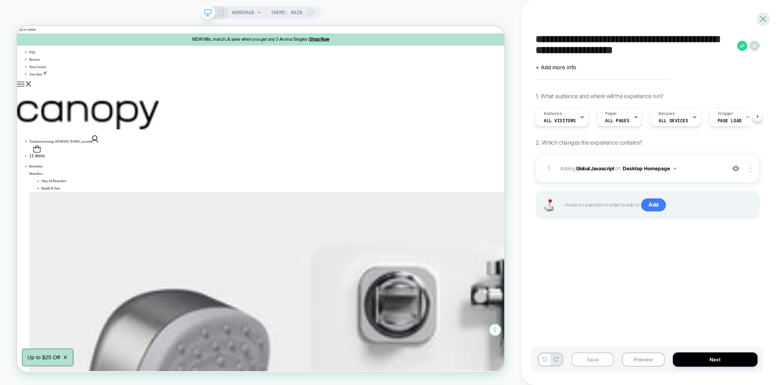
type textarea "**********"
click at [599, 356] on button "Save" at bounding box center [592, 359] width 42 height 14
click at [637, 362] on button "Preview" at bounding box center [643, 359] width 42 height 14
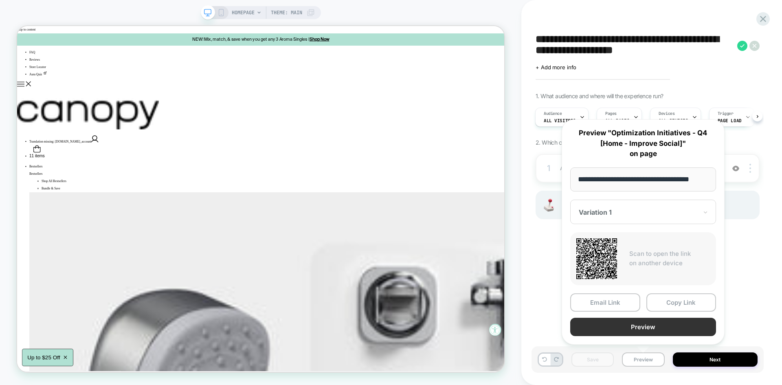
scroll to position [0, 0]
click at [640, 330] on button "Preview" at bounding box center [643, 327] width 146 height 18
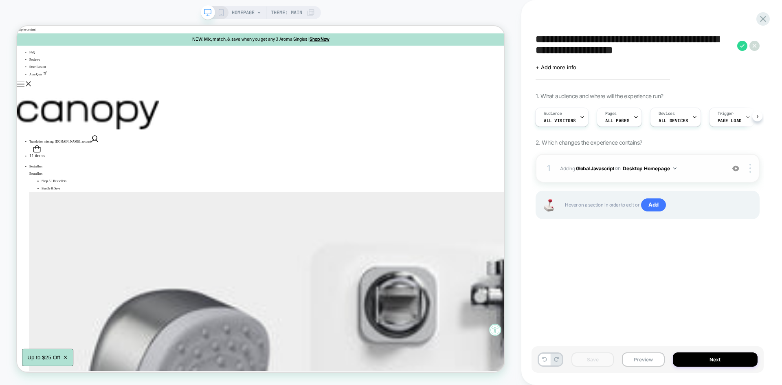
click at [696, 162] on div "1 Adding Global Javascript on Desktop Homepage Add Before Add After Copy to Mob…" at bounding box center [648, 168] width 224 height 29
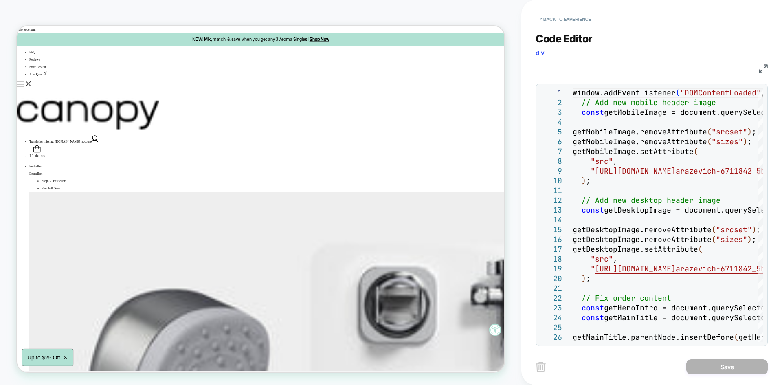
click at [763, 72] on img at bounding box center [763, 68] width 9 height 9
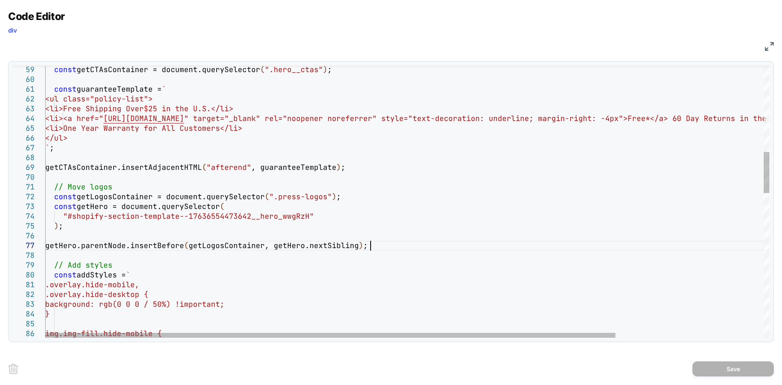
click at [380, 246] on div "img.img-fill.hide-mobile { } background: rgb(0 0 0 / 50%) !important; .overlay.…" at bounding box center [501, 391] width 912 height 1787
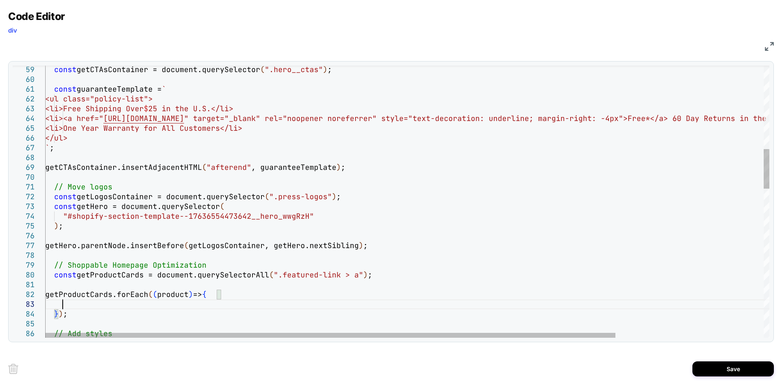
scroll to position [20, 17]
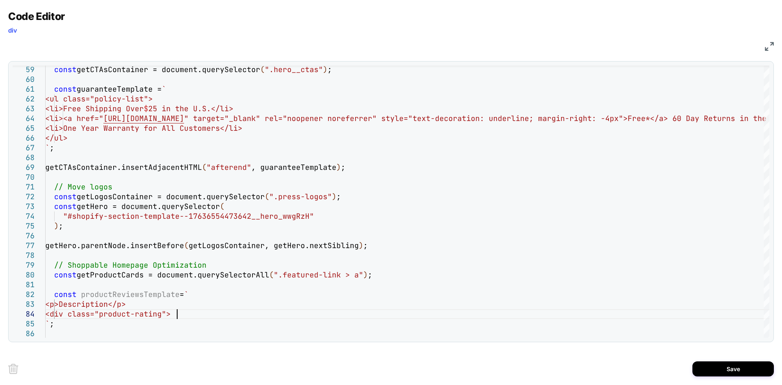
scroll to position [29, 132]
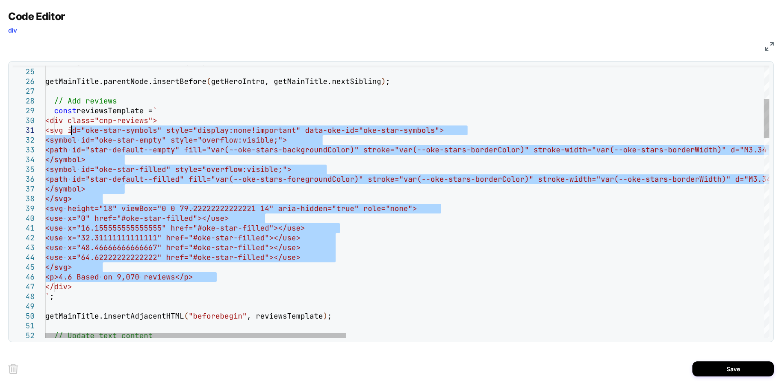
drag, startPoint x: 218, startPoint y: 278, endPoint x: 71, endPoint y: 134, distance: 205.9
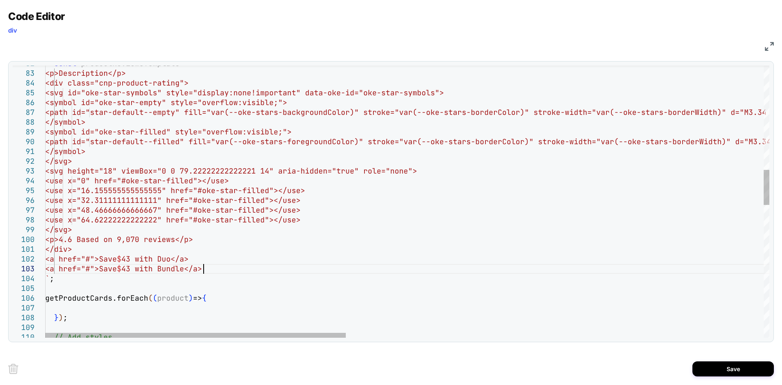
scroll to position [20, 158]
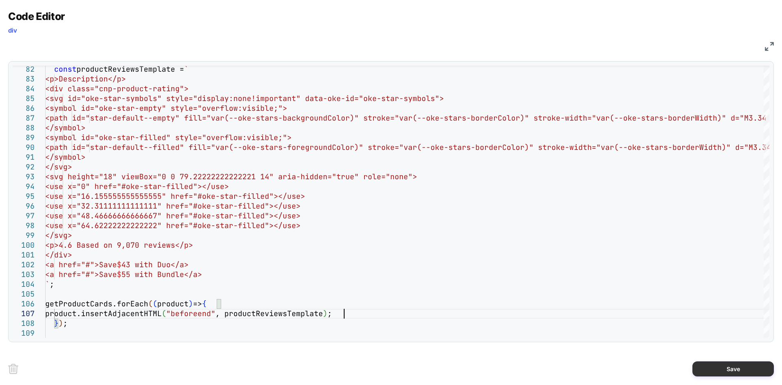
type textarea "**********"
click at [716, 369] on button "Save" at bounding box center [732, 368] width 81 height 15
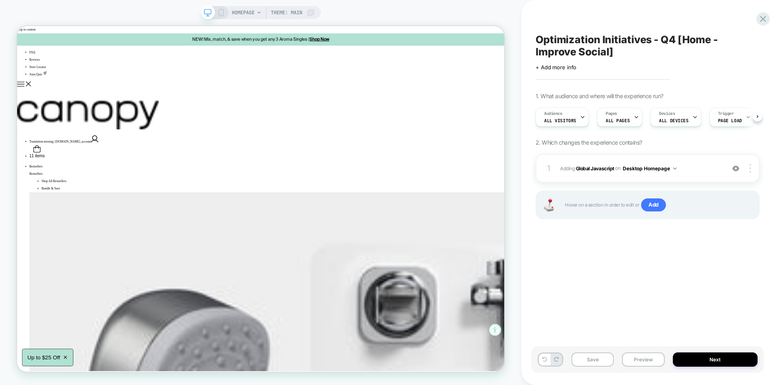
scroll to position [0, 0]
click at [584, 356] on button "Save" at bounding box center [592, 359] width 42 height 14
click at [648, 356] on button "Preview" at bounding box center [643, 359] width 42 height 14
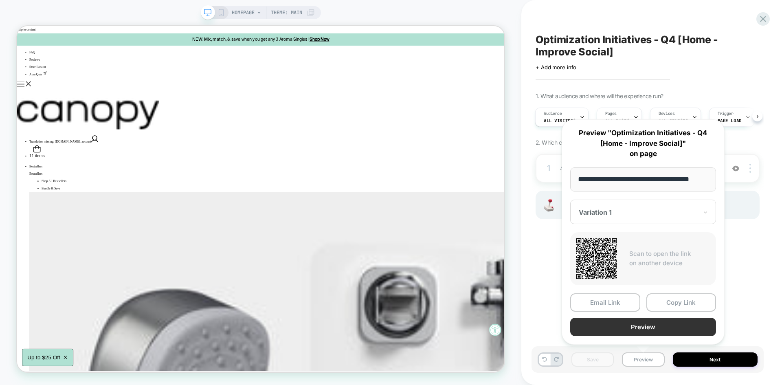
scroll to position [0, 0]
click at [628, 329] on button "Preview" at bounding box center [643, 327] width 146 height 18
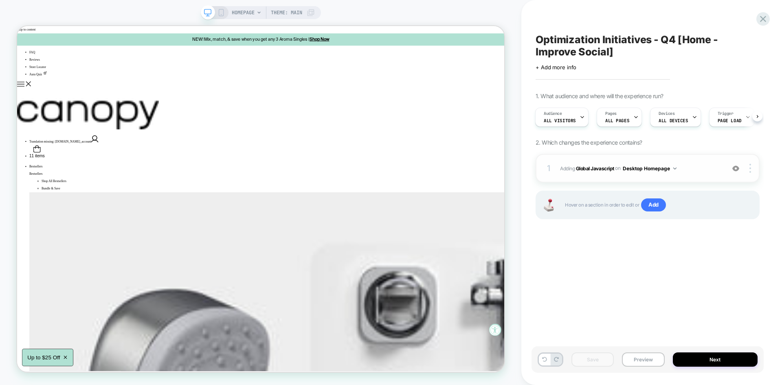
click at [690, 160] on div "1 Adding Global Javascript on Desktop Homepage Add Before Add After Copy to Mob…" at bounding box center [648, 168] width 224 height 29
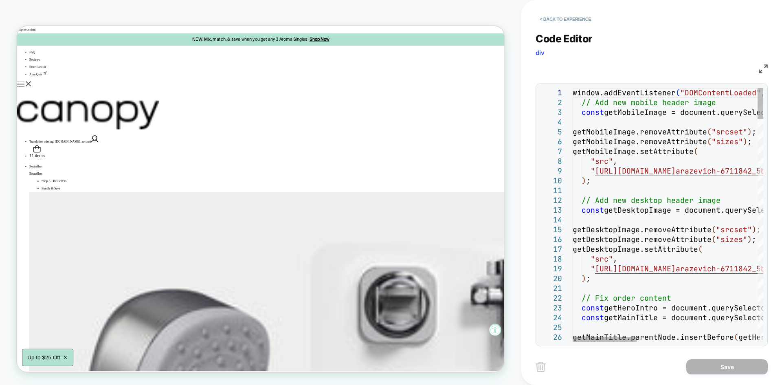
click at [761, 72] on img at bounding box center [763, 68] width 9 height 9
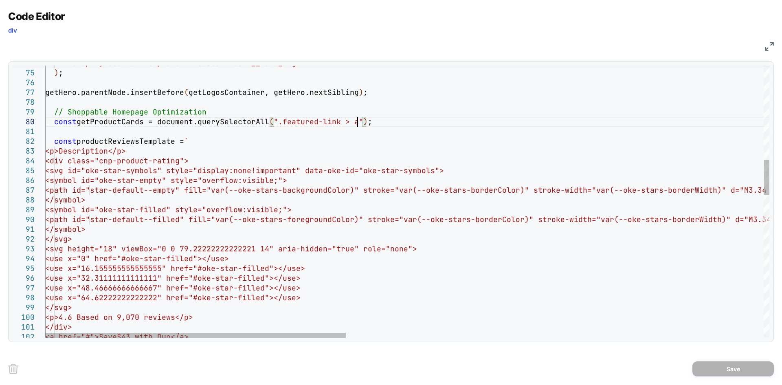
type textarea "**********"
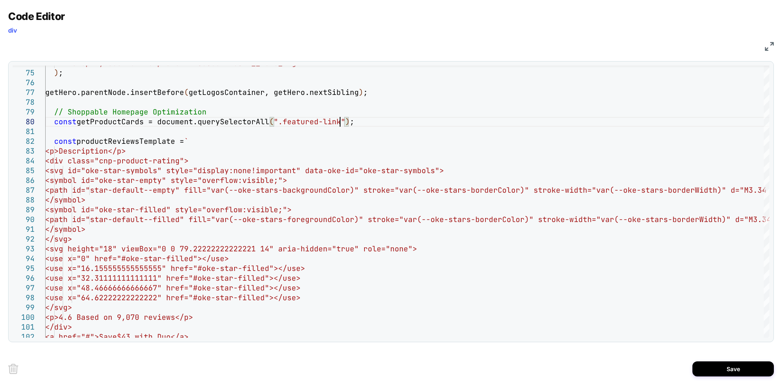
click at [719, 380] on div "Save" at bounding box center [391, 368] width 766 height 33
click at [732, 364] on button "Save" at bounding box center [732, 368] width 81 height 15
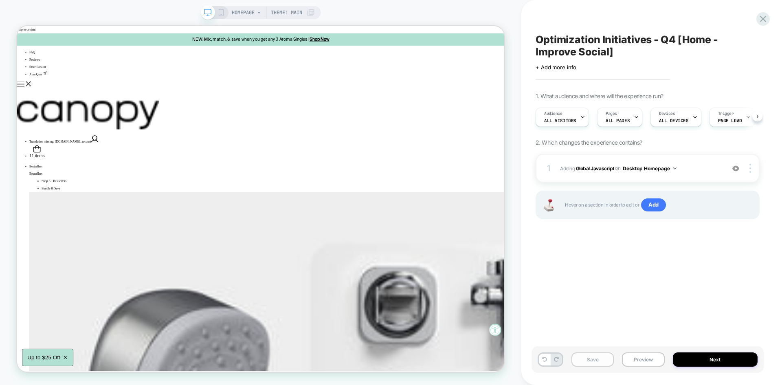
scroll to position [0, 0]
drag, startPoint x: 603, startPoint y: 359, endPoint x: 586, endPoint y: 132, distance: 227.1
click at [603, 359] on button "Save" at bounding box center [592, 359] width 42 height 14
click at [634, 355] on button "Preview" at bounding box center [643, 359] width 42 height 14
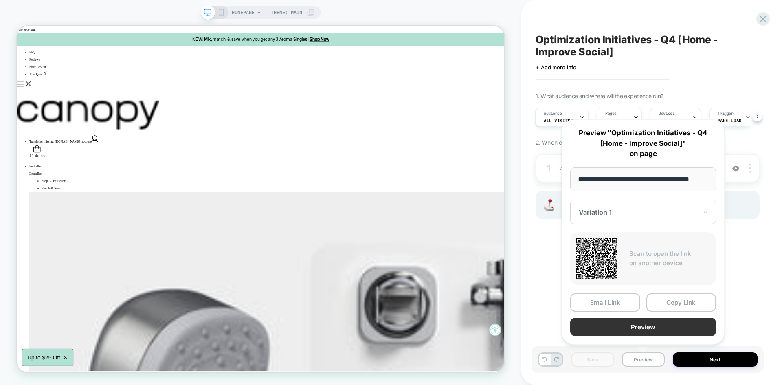
scroll to position [0, 0]
click at [620, 327] on button "Preview" at bounding box center [643, 327] width 146 height 18
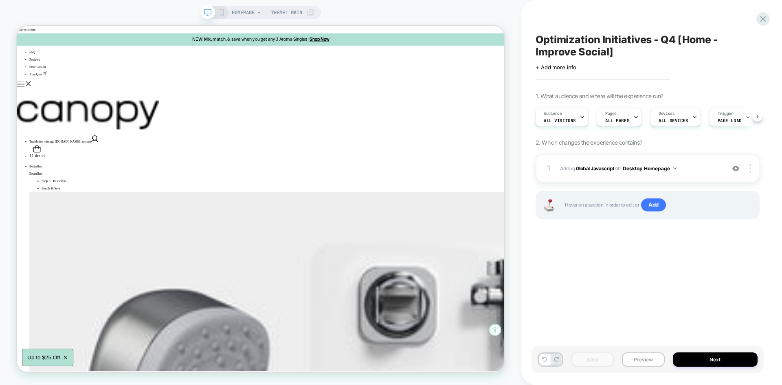
click at [707, 165] on span "Adding Global Javascript on Desktop Homepage" at bounding box center [640, 168] width 161 height 10
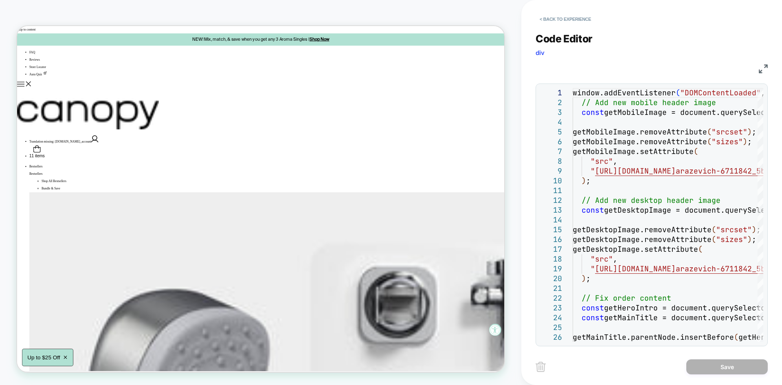
click at [762, 75] on div "Code Editor div JS 1 2 3 4 5 6 7 8 9 10 11 12 13 14 15 16 17 18 19 20 21 22 23 …" at bounding box center [652, 184] width 232 height 324
click at [761, 71] on img at bounding box center [763, 68] width 9 height 9
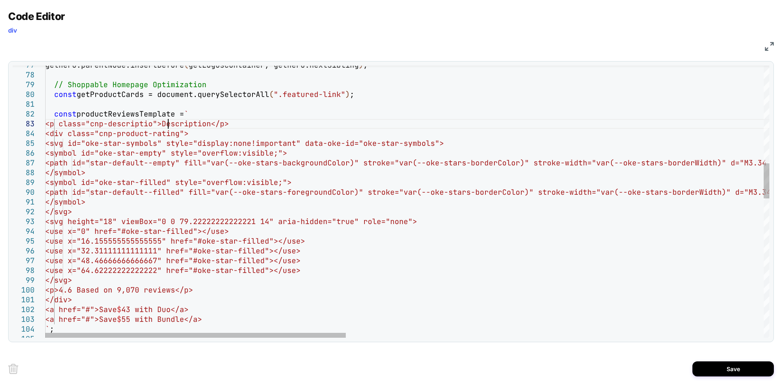
scroll to position [20, 127]
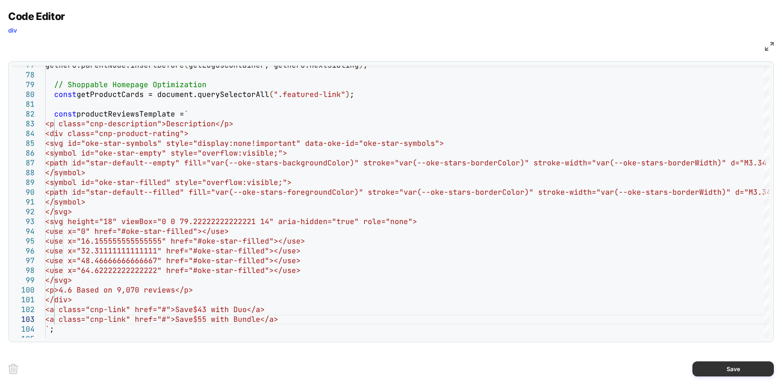
type textarea "**********"
click at [711, 369] on button "Save" at bounding box center [732, 368] width 81 height 15
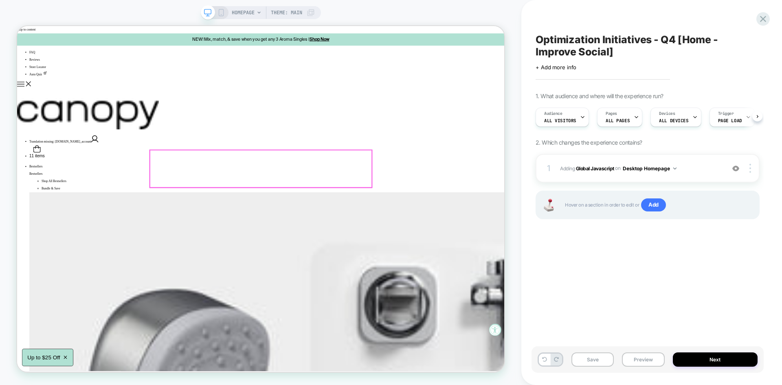
scroll to position [0, 0]
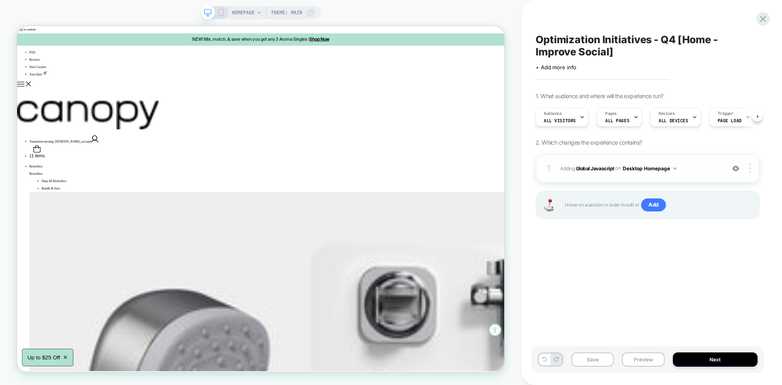
click at [688, 172] on span "Adding Global Javascript on Desktop Homepage" at bounding box center [640, 168] width 161 height 10
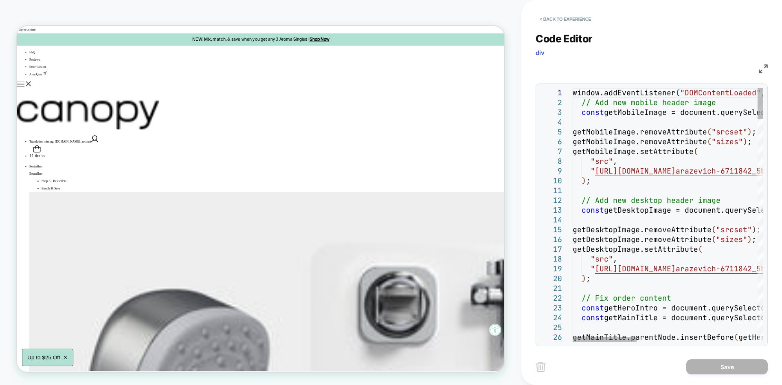
click at [766, 66] on img at bounding box center [763, 68] width 9 height 9
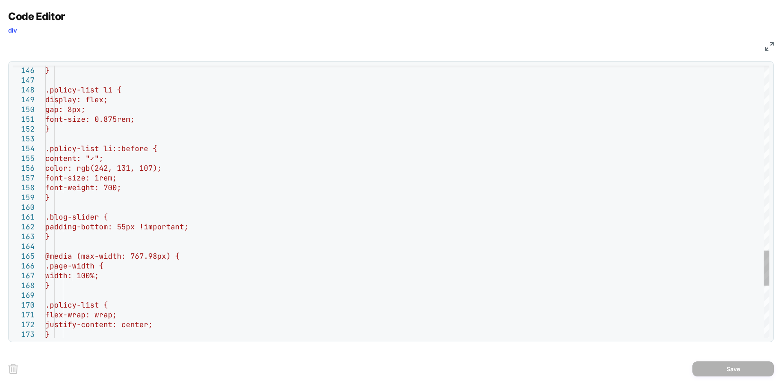
scroll to position [0, 0]
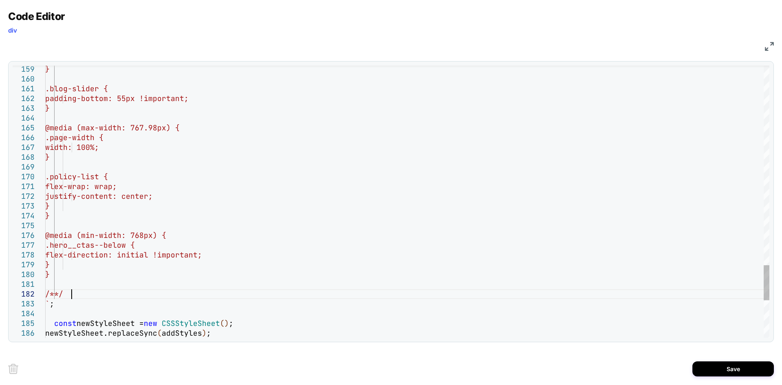
scroll to position [10, 31]
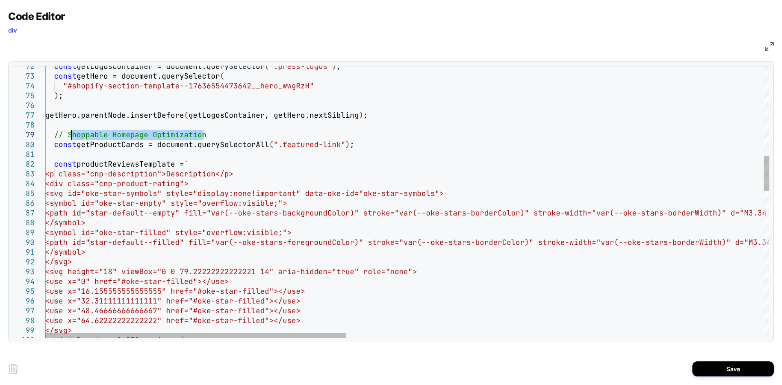
drag, startPoint x: 210, startPoint y: 136, endPoint x: 67, endPoint y: 131, distance: 143.0
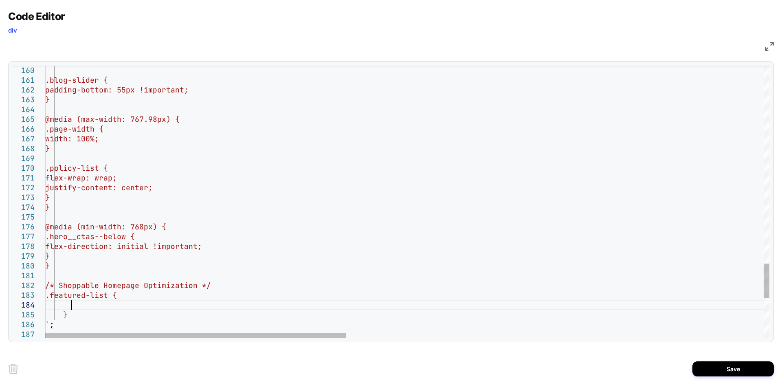
scroll to position [29, 26]
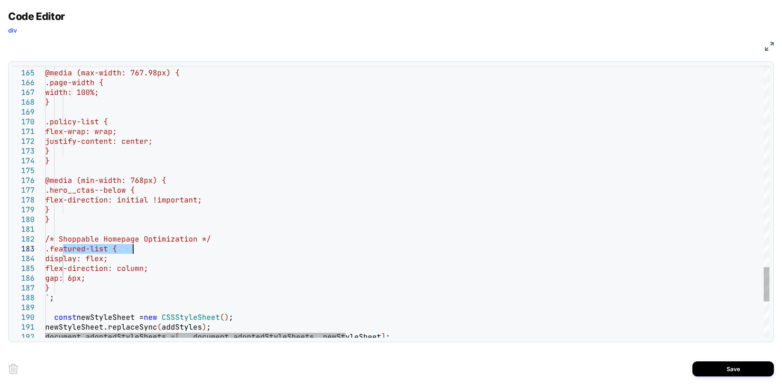
drag, startPoint x: 61, startPoint y: 249, endPoint x: 145, endPoint y: 249, distance: 83.5
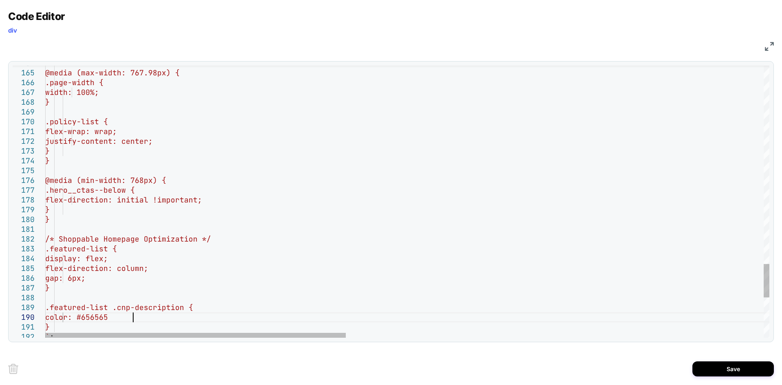
scroll to position [88, 92]
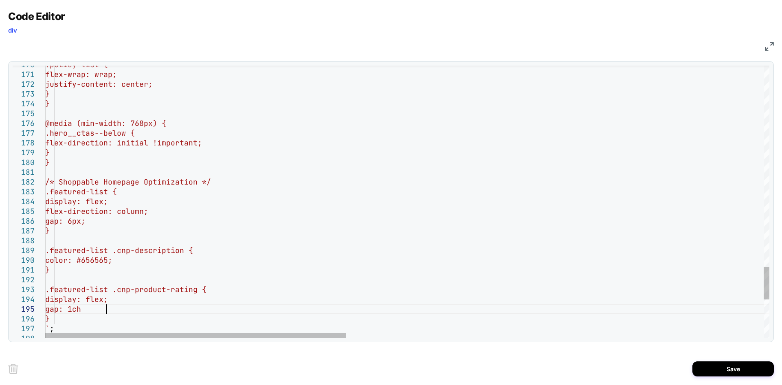
scroll to position [39, 66]
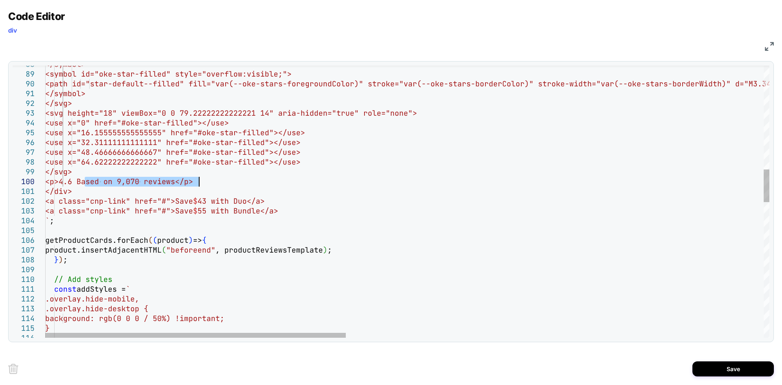
drag, startPoint x: 86, startPoint y: 184, endPoint x: 199, endPoint y: 184, distance: 112.4
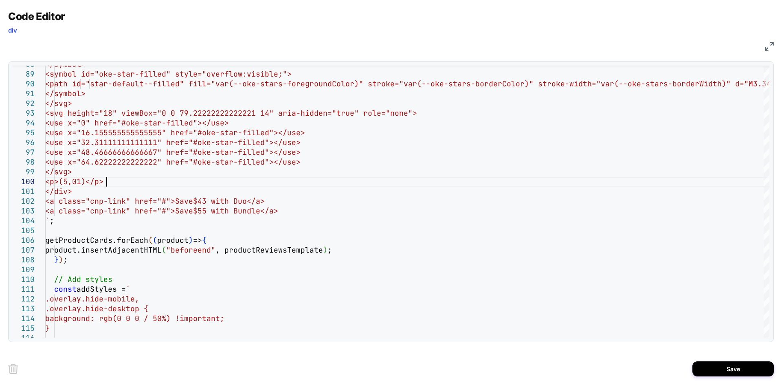
scroll to position [88, 66]
type textarea "**********"
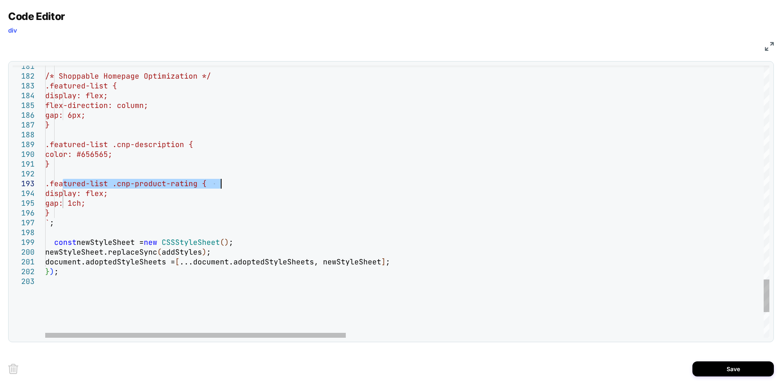
drag, startPoint x: 63, startPoint y: 185, endPoint x: 274, endPoint y: 183, distance: 211.0
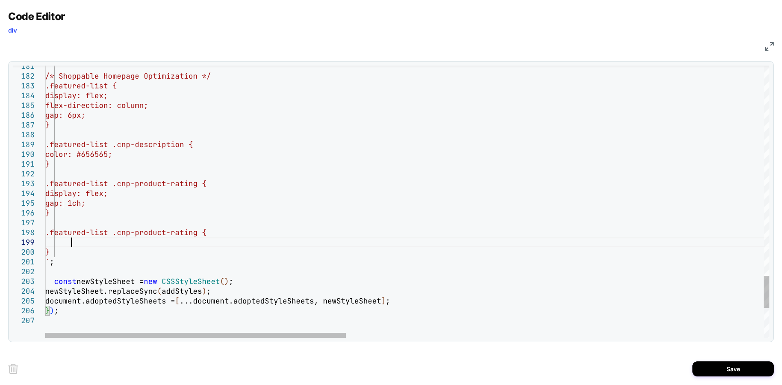
scroll to position [78, 26]
drag, startPoint x: 152, startPoint y: 232, endPoint x: 212, endPoint y: 235, distance: 60.3
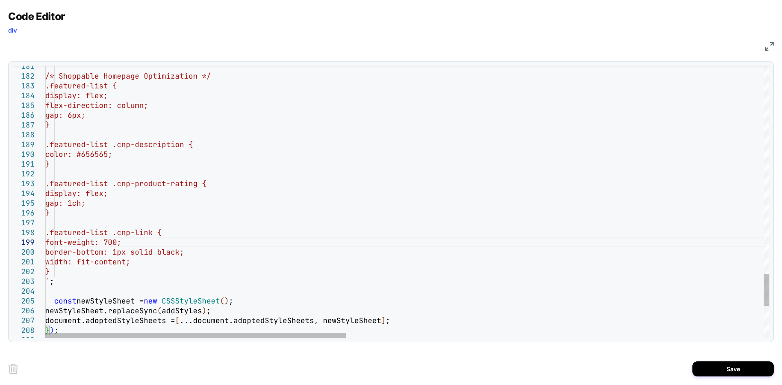
type textarea "**********"
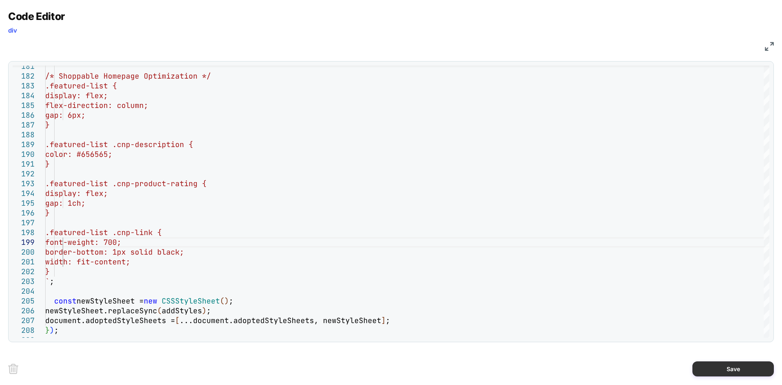
click at [729, 364] on button "Save" at bounding box center [732, 368] width 81 height 15
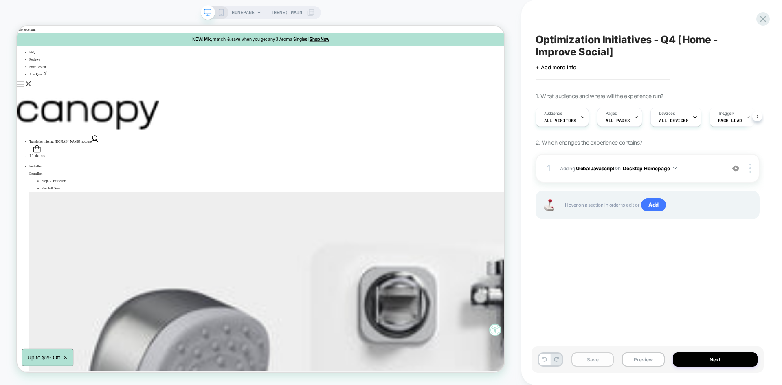
scroll to position [0, 0]
click at [593, 362] on button "Save" at bounding box center [592, 359] width 42 height 14
click at [647, 359] on button "Preview" at bounding box center [643, 359] width 42 height 14
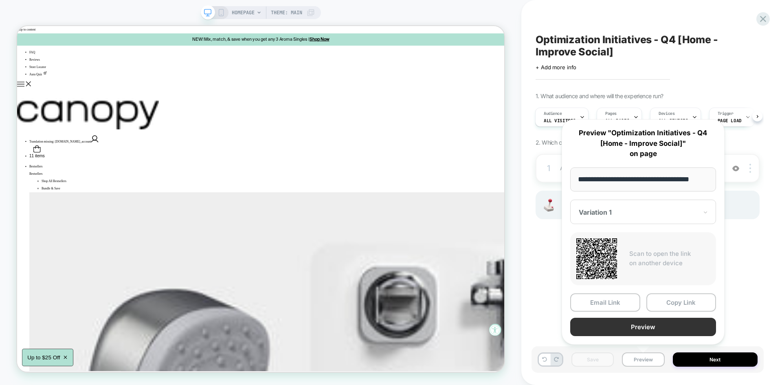
scroll to position [0, 0]
click at [642, 318] on button "Preview" at bounding box center [643, 327] width 146 height 18
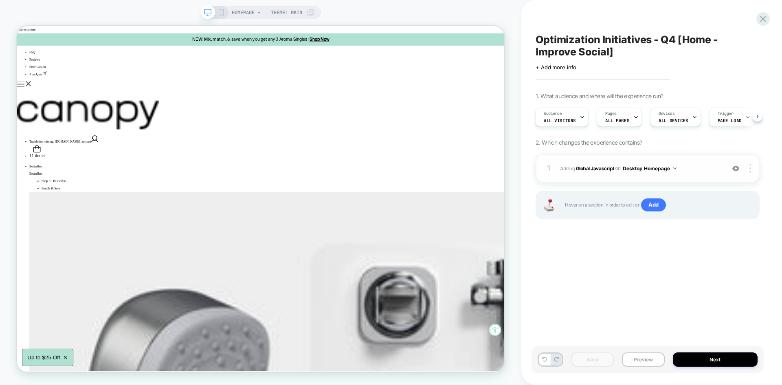
click at [690, 167] on span "Adding Global Javascript on Desktop Homepage" at bounding box center [640, 168] width 161 height 10
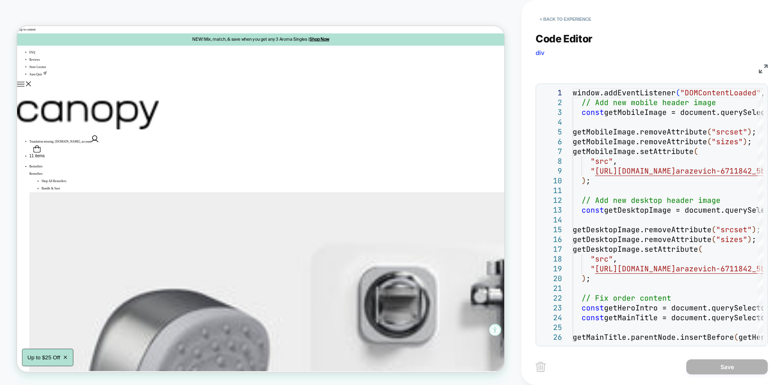
click at [759, 72] on img at bounding box center [763, 68] width 9 height 9
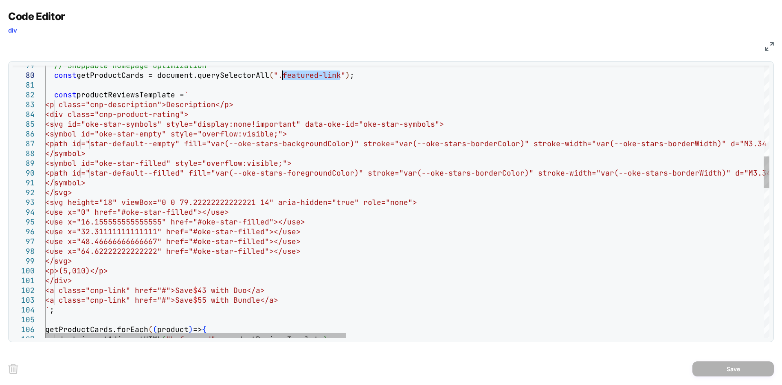
drag, startPoint x: 340, startPoint y: 75, endPoint x: 283, endPoint y: 78, distance: 56.3
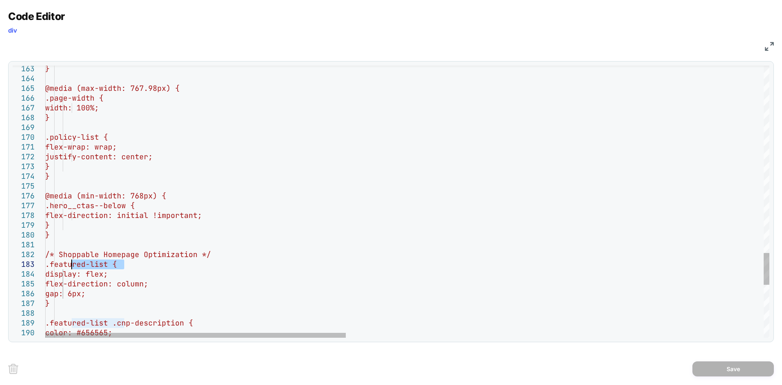
drag, startPoint x: 125, startPoint y: 265, endPoint x: 68, endPoint y: 266, distance: 56.2
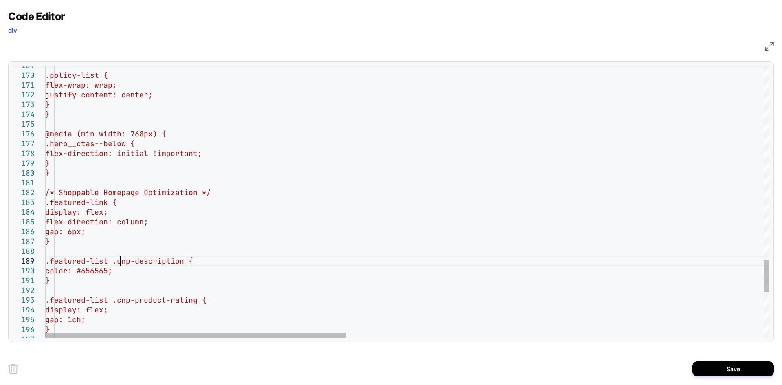
drag, startPoint x: 124, startPoint y: 262, endPoint x: 68, endPoint y: 262, distance: 56.2
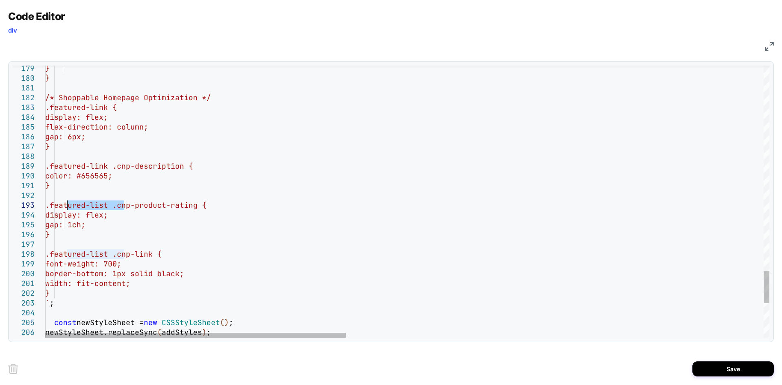
drag, startPoint x: 125, startPoint y: 206, endPoint x: 69, endPoint y: 206, distance: 55.8
type textarea "**********"
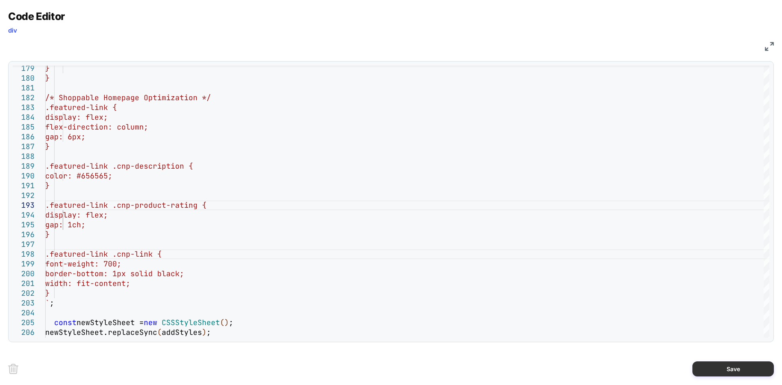
click at [698, 363] on button "Save" at bounding box center [732, 368] width 81 height 15
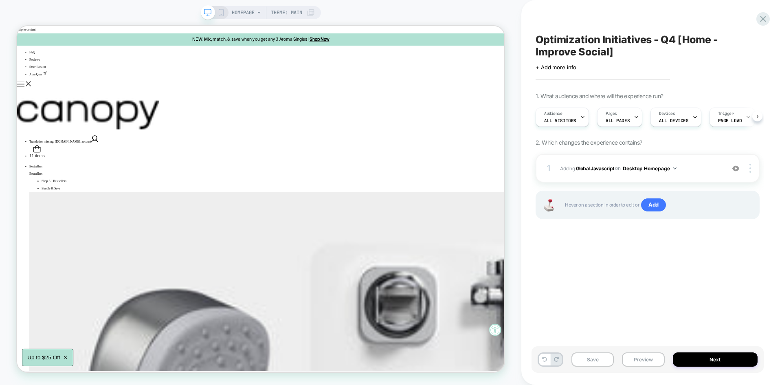
scroll to position [0, 0]
click at [615, 360] on div "Save Preview Next" at bounding box center [647, 359] width 232 height 26
click at [605, 359] on button "Save" at bounding box center [592, 359] width 42 height 14
click at [643, 354] on button "Preview" at bounding box center [643, 359] width 42 height 14
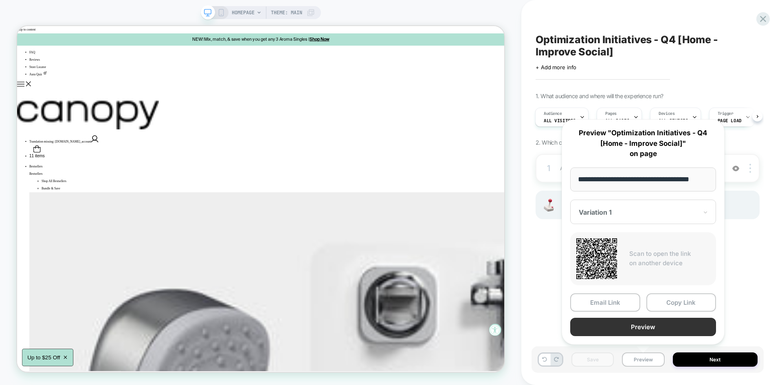
scroll to position [0, 0]
click at [637, 332] on button "Preview" at bounding box center [643, 327] width 146 height 18
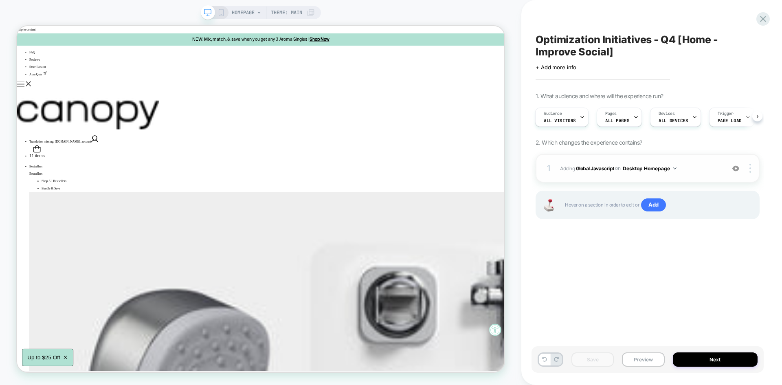
click at [702, 171] on span "Adding Global Javascript on Desktop Homepage" at bounding box center [640, 168] width 161 height 10
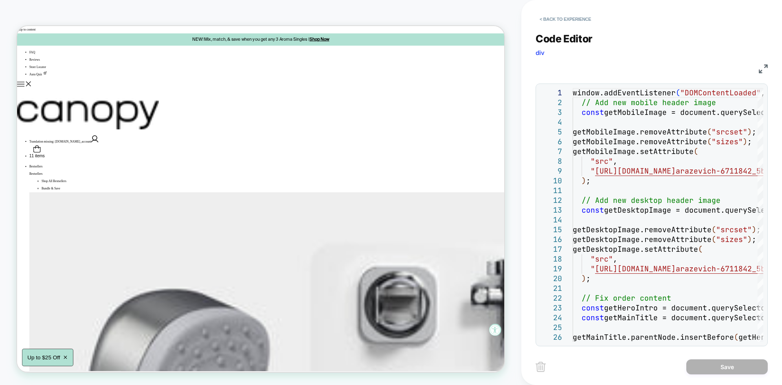
click at [762, 67] on img at bounding box center [763, 68] width 9 height 9
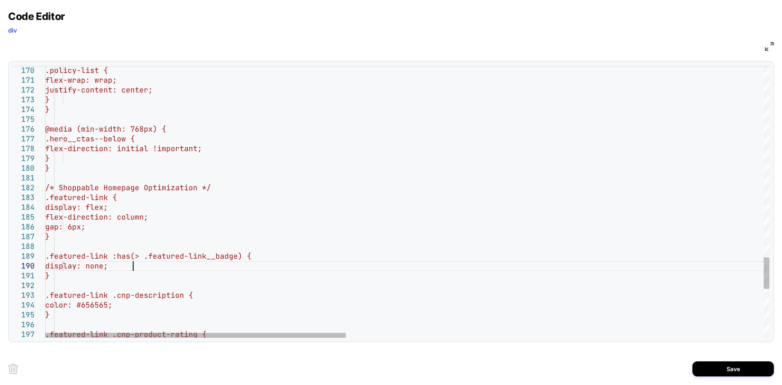
scroll to position [88, 88]
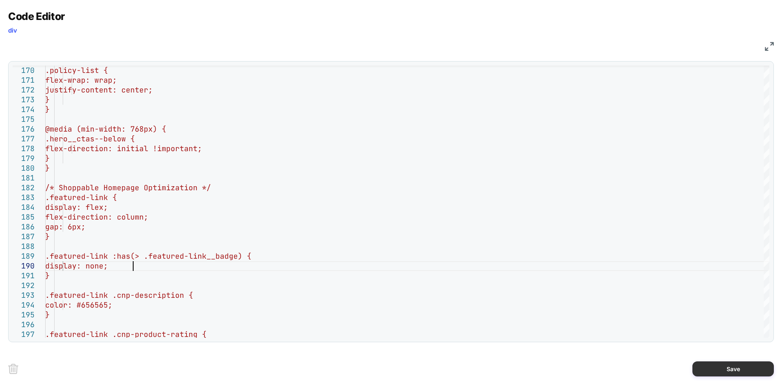
type textarea "**********"
click at [716, 367] on button "Save" at bounding box center [732, 368] width 81 height 15
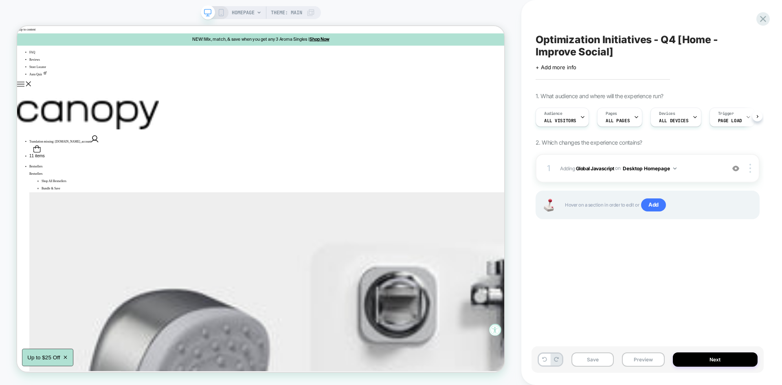
scroll to position [0, 0]
click at [582, 358] on button "Save" at bounding box center [592, 359] width 42 height 14
click at [637, 365] on button "Preview" at bounding box center [643, 359] width 42 height 14
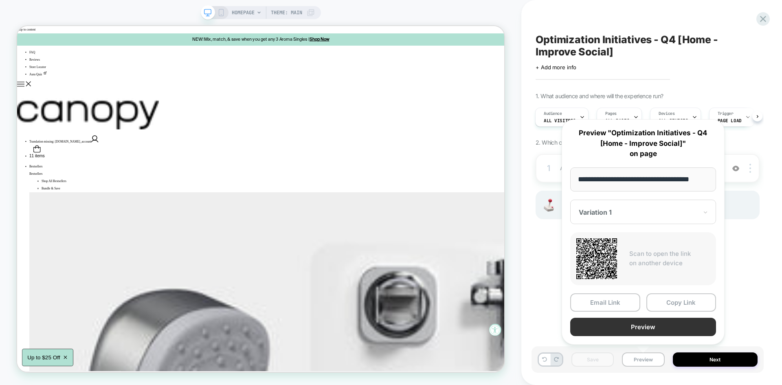
scroll to position [0, 0]
click at [622, 332] on button "Preview" at bounding box center [643, 327] width 146 height 18
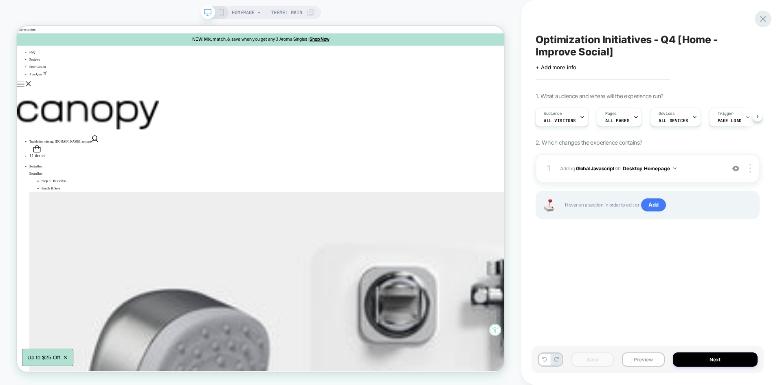
click at [766, 19] on icon at bounding box center [763, 18] width 11 height 11
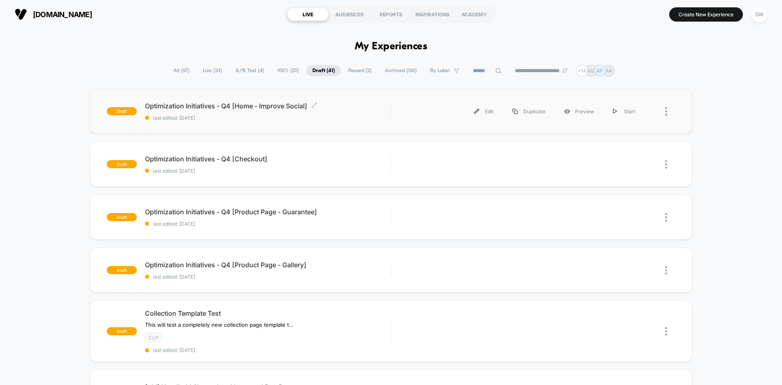
click at [308, 112] on div "Optimization Initiatives - Q4 [Home - Improve Social] Click to edit experience …" at bounding box center [268, 111] width 246 height 19
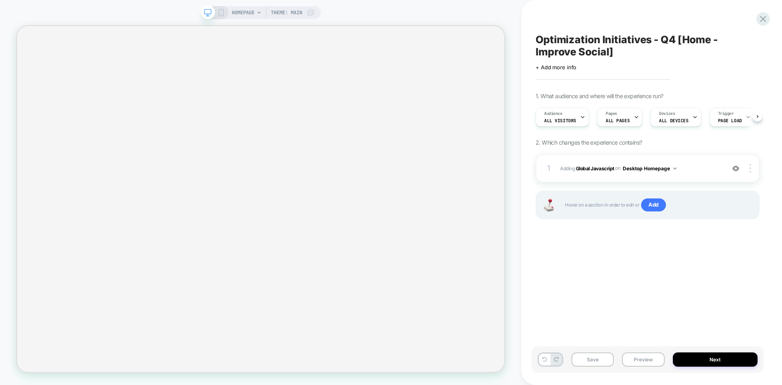
scroll to position [0, 0]
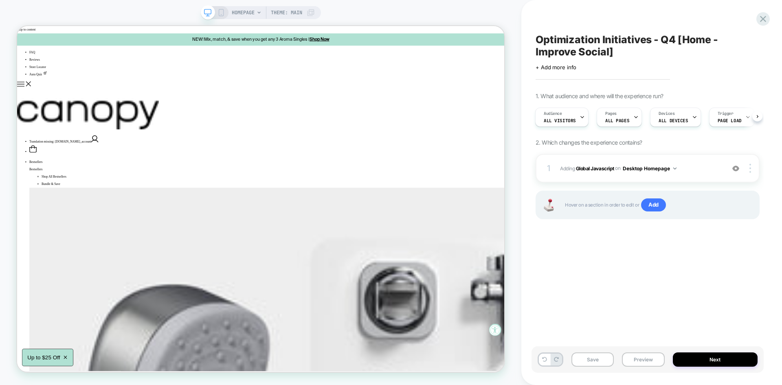
click at [655, 40] on span "Optimization Initiatives - Q4 [Home - Improve Social]" at bounding box center [648, 45] width 224 height 24
type textarea "**********"
click at [744, 49] on icon at bounding box center [742, 46] width 10 height 10
click at [589, 354] on button "Save" at bounding box center [592, 359] width 42 height 14
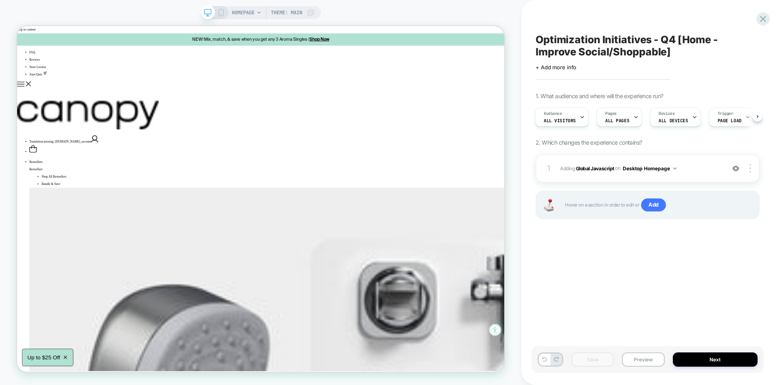
click at [635, 49] on span "Optimization Initiatives - Q4 [Home - Improve Social/Shoppable]" at bounding box center [648, 45] width 224 height 24
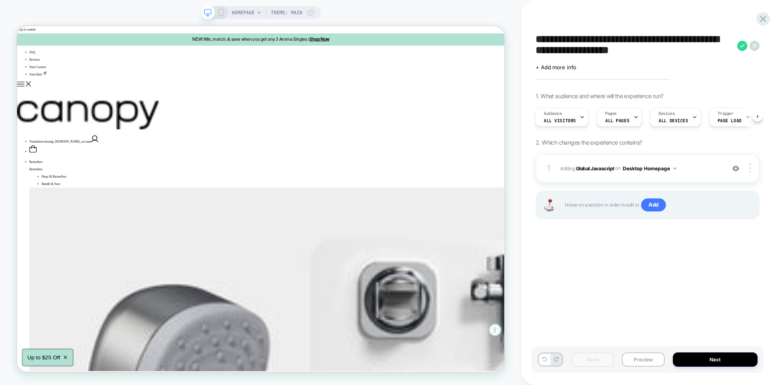
click at [635, 49] on textarea "**********" at bounding box center [635, 45] width 198 height 24
click at [743, 47] on icon at bounding box center [742, 46] width 10 height 10
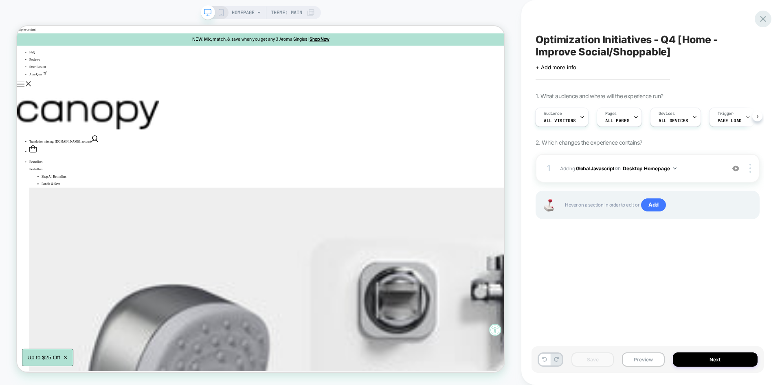
click at [763, 15] on icon at bounding box center [763, 18] width 11 height 11
